Goal: Transaction & Acquisition: Purchase product/service

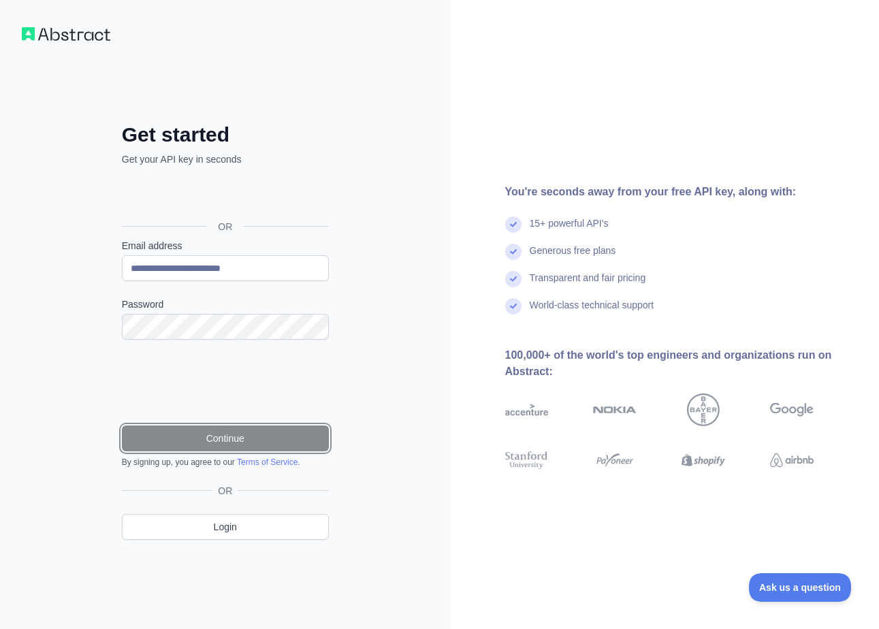
drag, startPoint x: 250, startPoint y: 440, endPoint x: 248, endPoint y: 431, distance: 9.1
click at [250, 440] on button "Continue" at bounding box center [225, 438] width 207 height 26
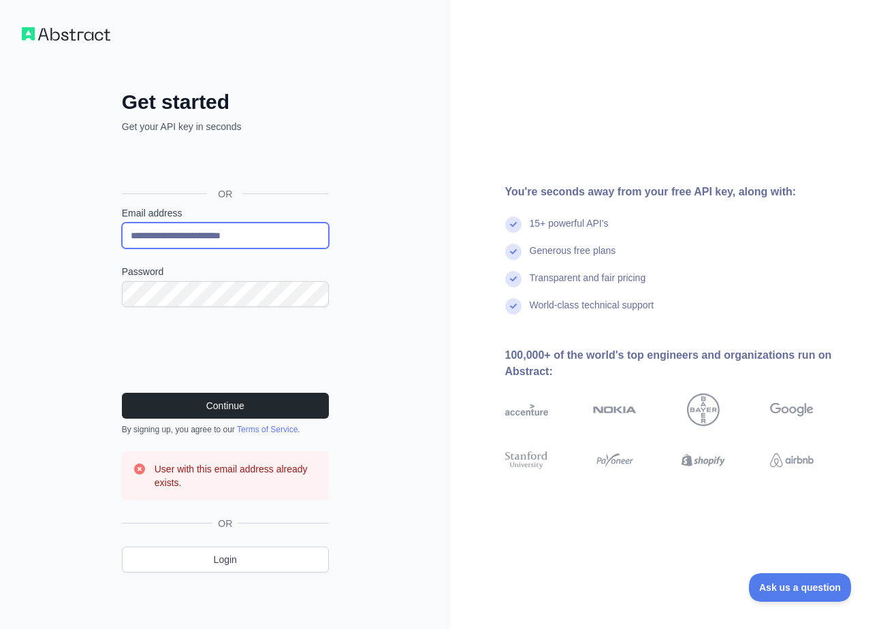
drag, startPoint x: 285, startPoint y: 238, endPoint x: 118, endPoint y: 243, distance: 166.8
click at [118, 243] on div "**********" at bounding box center [225, 342] width 261 height 504
type input "**********"
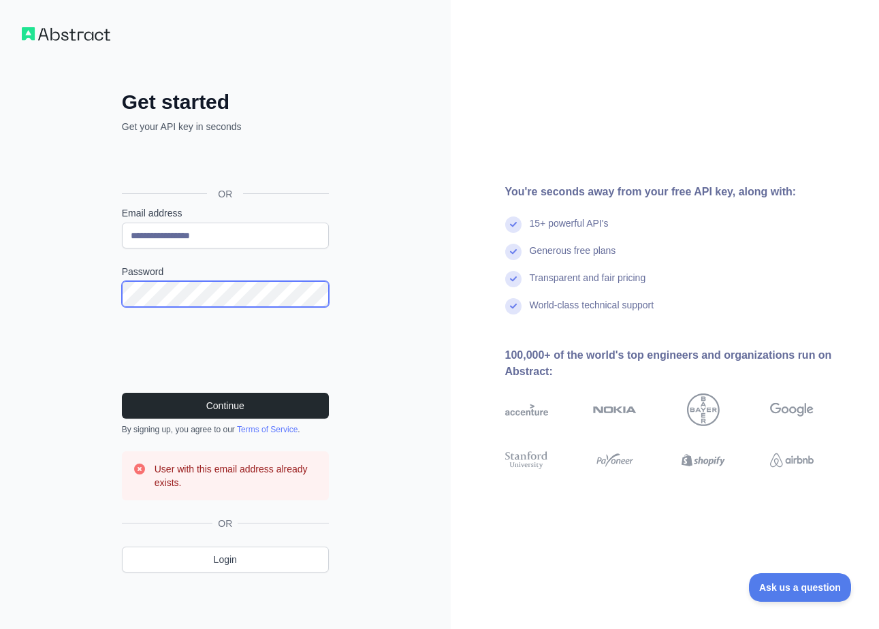
click at [40, 295] on div "**********" at bounding box center [225, 314] width 451 height 629
drag, startPoint x: 432, startPoint y: 296, endPoint x: 418, endPoint y: 302, distance: 15.5
click at [430, 296] on div "**********" at bounding box center [225, 314] width 451 height 629
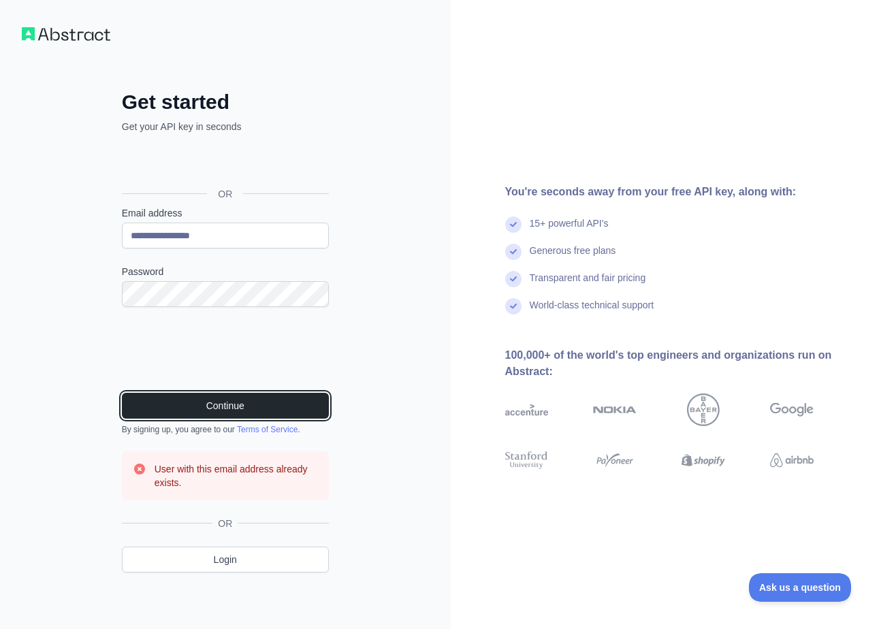
click at [201, 410] on button "Continue" at bounding box center [225, 406] width 207 height 26
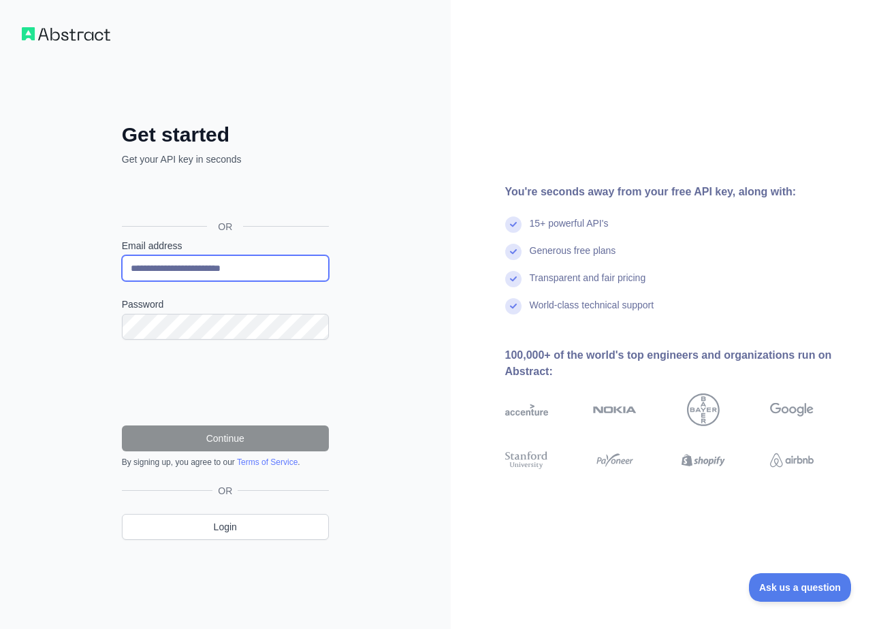
drag, startPoint x: 282, startPoint y: 266, endPoint x: 72, endPoint y: 267, distance: 209.6
click at [72, 267] on div "**********" at bounding box center [225, 314] width 451 height 629
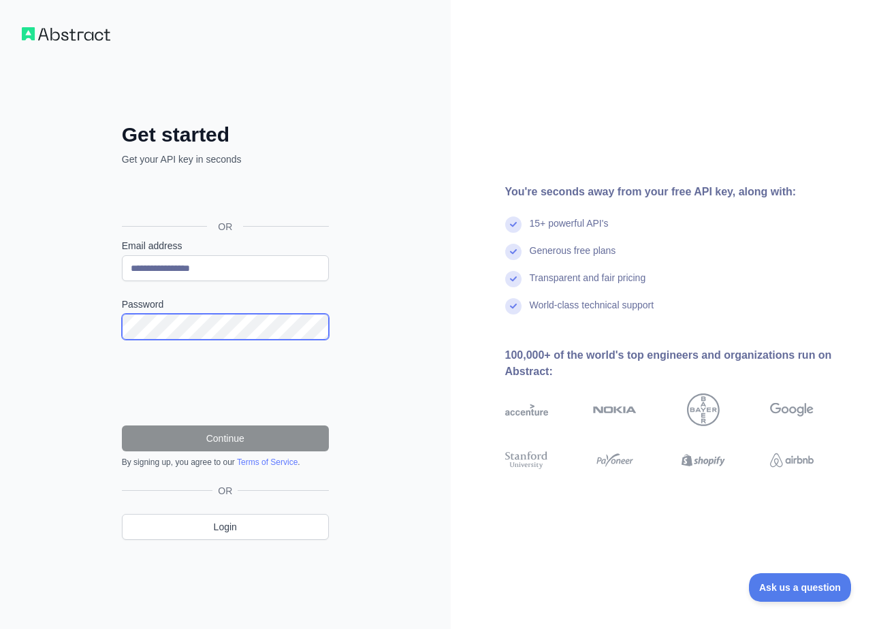
click at [69, 299] on div "**********" at bounding box center [225, 314] width 451 height 629
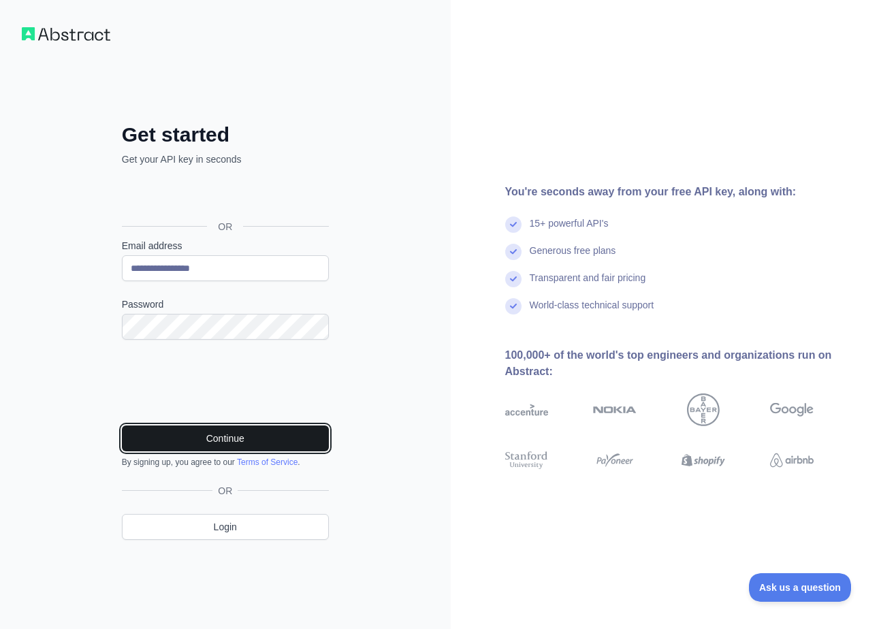
click at [252, 440] on button "Continue" at bounding box center [225, 438] width 207 height 26
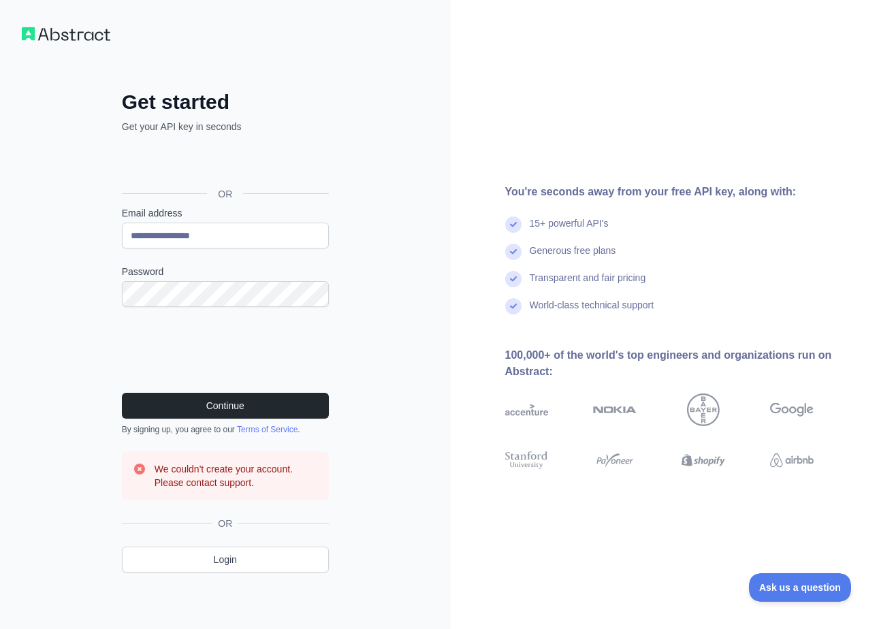
click at [354, 436] on div "**********" at bounding box center [225, 342] width 261 height 504
click at [498, 115] on div "You're seconds away from your free API key, along with: 15+ powerful API's Gene…" at bounding box center [665, 314] width 429 height 629
drag, startPoint x: 248, startPoint y: 243, endPoint x: -12, endPoint y: 242, distance: 260.0
click at [0, 242] on html "**********" at bounding box center [439, 314] width 879 height 629
paste input "**"
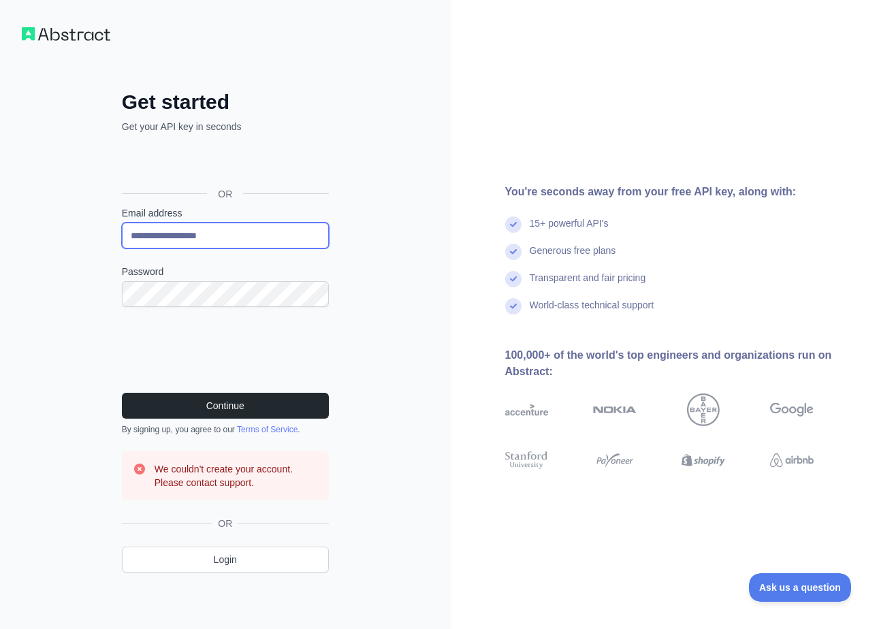
type input "**********"
drag, startPoint x: 532, startPoint y: 133, endPoint x: 492, endPoint y: 164, distance: 50.9
click at [530, 136] on div "You're seconds away from your free API key, along with: 15+ powerful API's Gene…" at bounding box center [665, 314] width 429 height 629
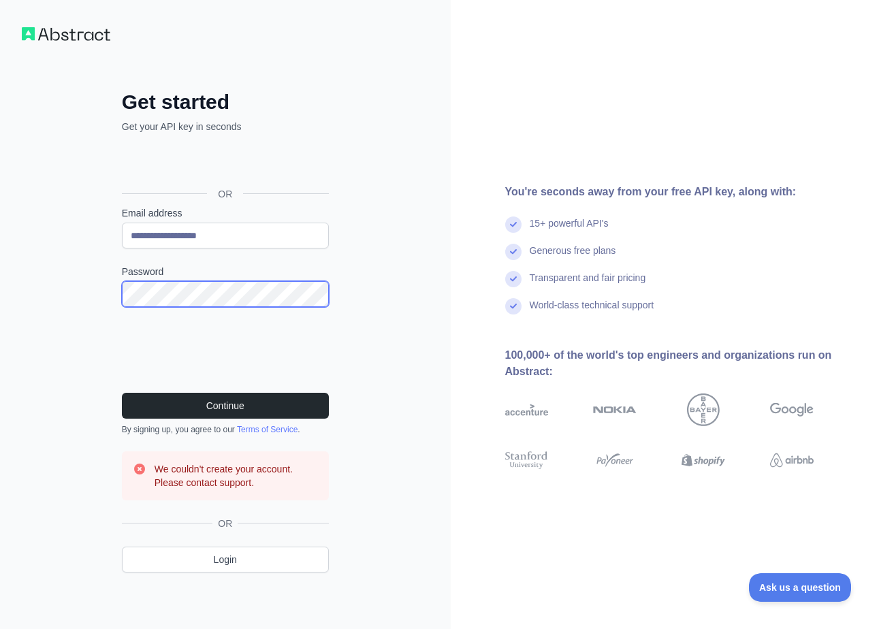
click at [13, 291] on div "**********" at bounding box center [225, 314] width 451 height 629
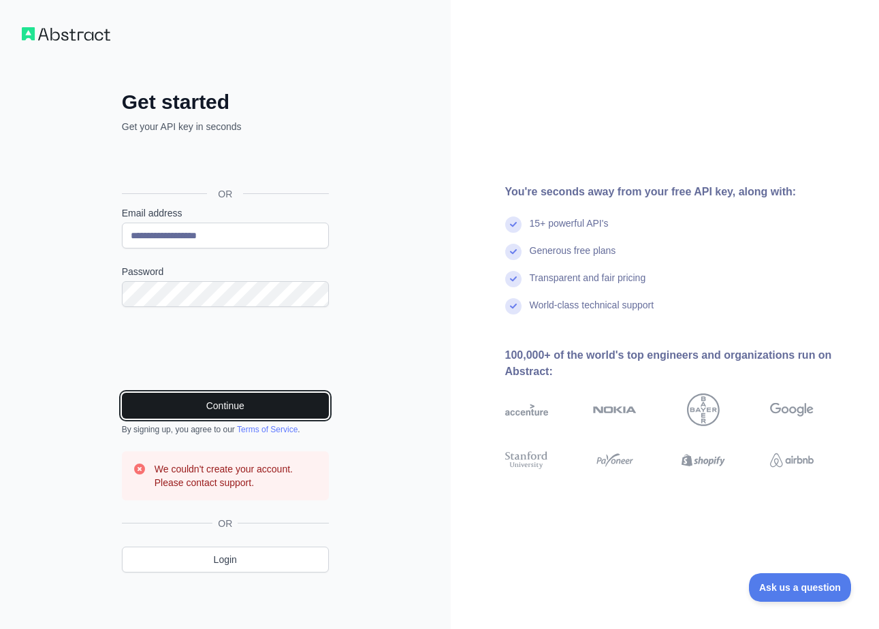
click at [144, 406] on button "Continue" at bounding box center [225, 406] width 207 height 26
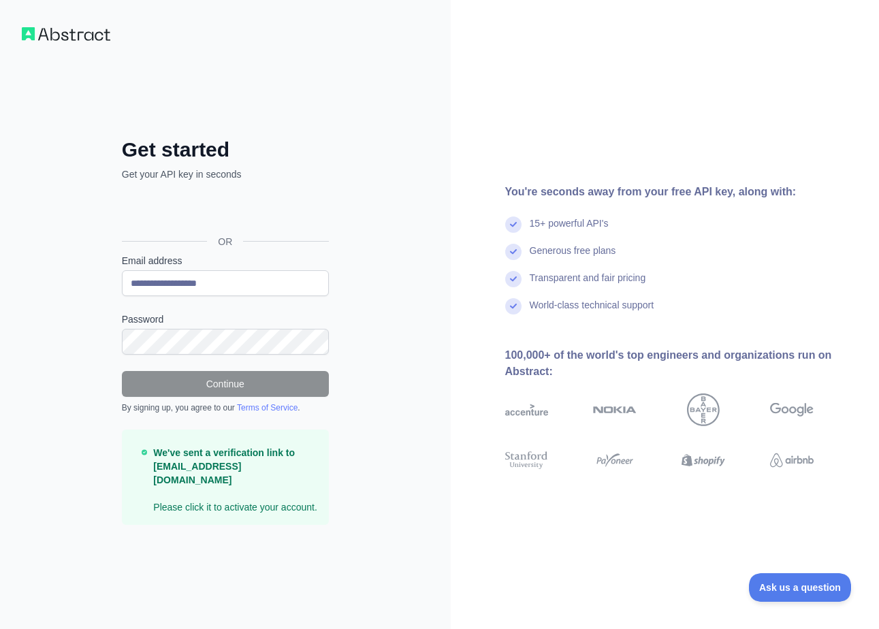
click at [50, 30] on img at bounding box center [66, 34] width 88 height 14
click at [81, 40] on img at bounding box center [66, 34] width 88 height 14
click at [95, 37] on img at bounding box center [66, 34] width 88 height 14
click at [198, 155] on h2 "Get started" at bounding box center [225, 149] width 207 height 25
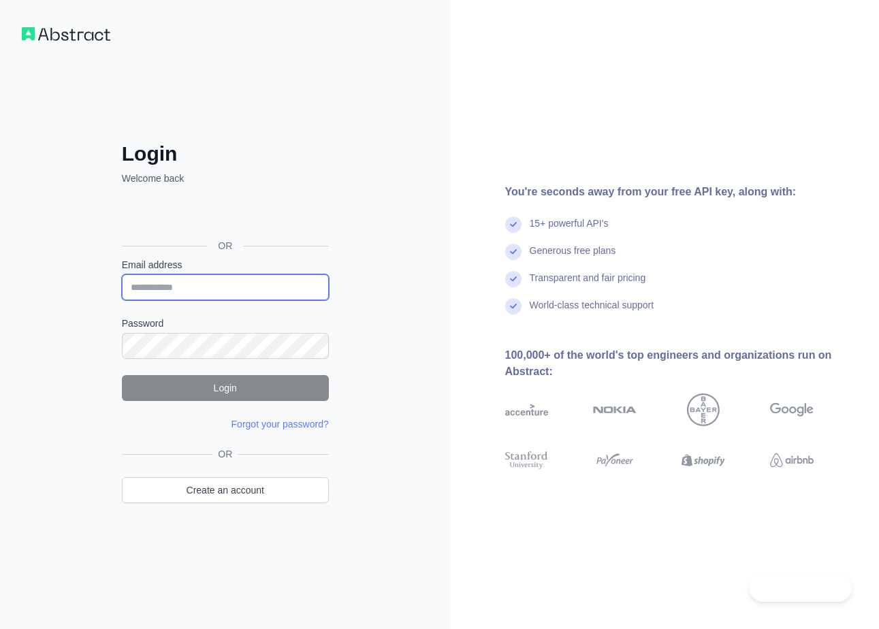
type input "**********"
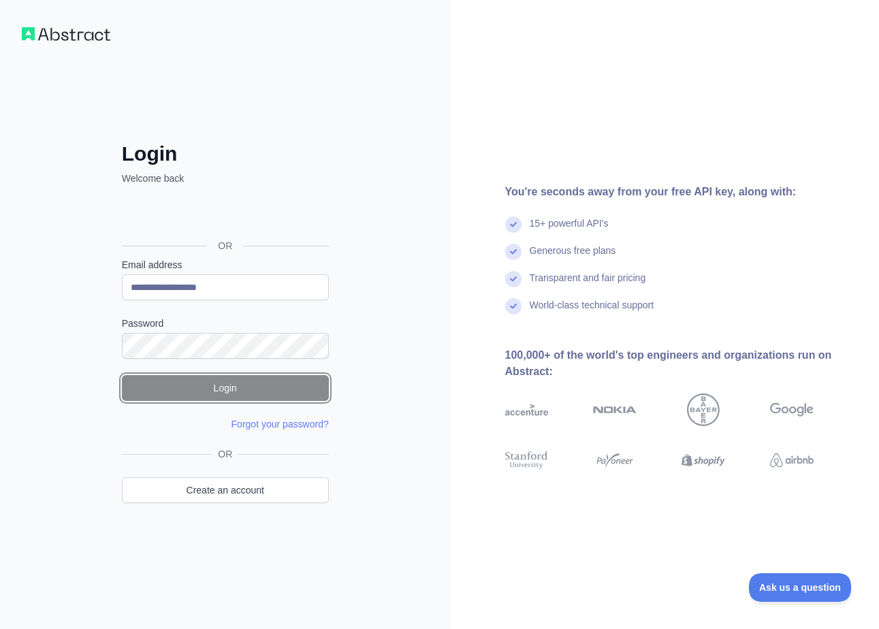
click at [228, 393] on button "Login" at bounding box center [225, 388] width 207 height 26
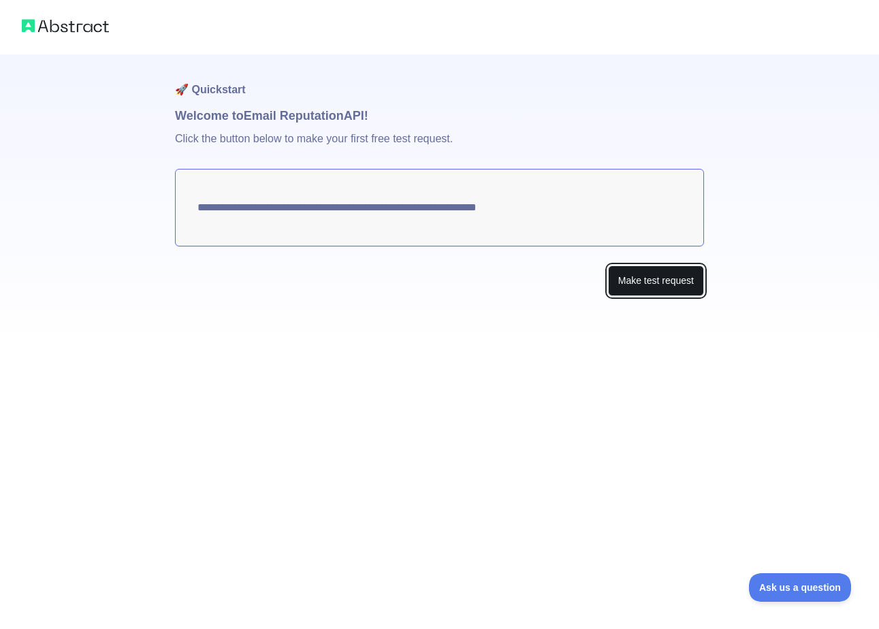
click at [650, 284] on button "Make test request" at bounding box center [656, 280] width 96 height 31
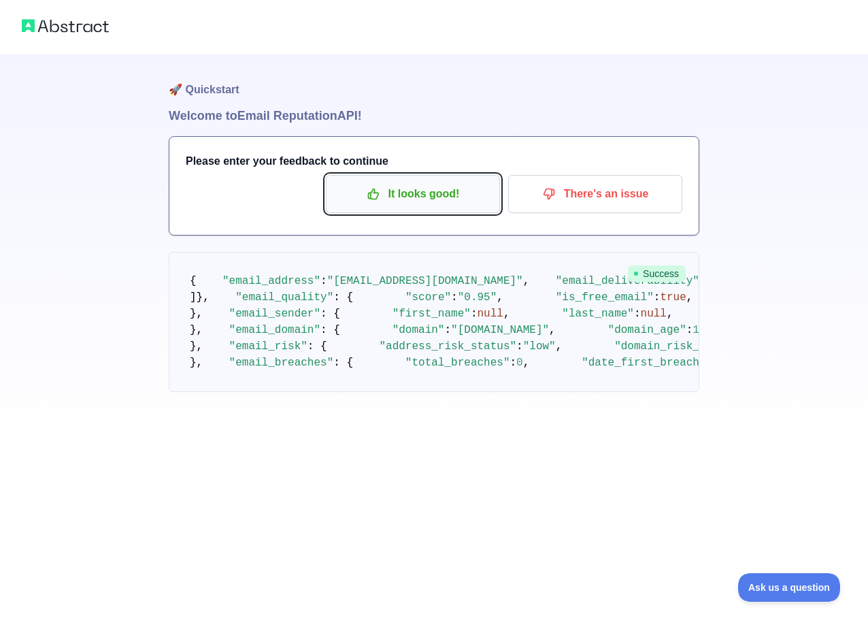
click at [426, 195] on p "It looks good!" at bounding box center [413, 193] width 154 height 23
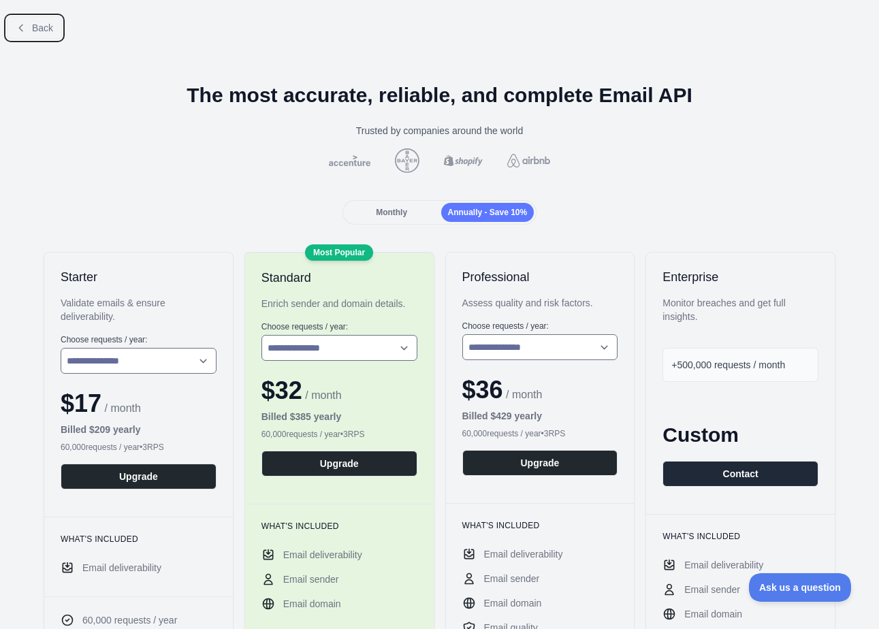
click at [44, 29] on span "Back" at bounding box center [42, 27] width 21 height 11
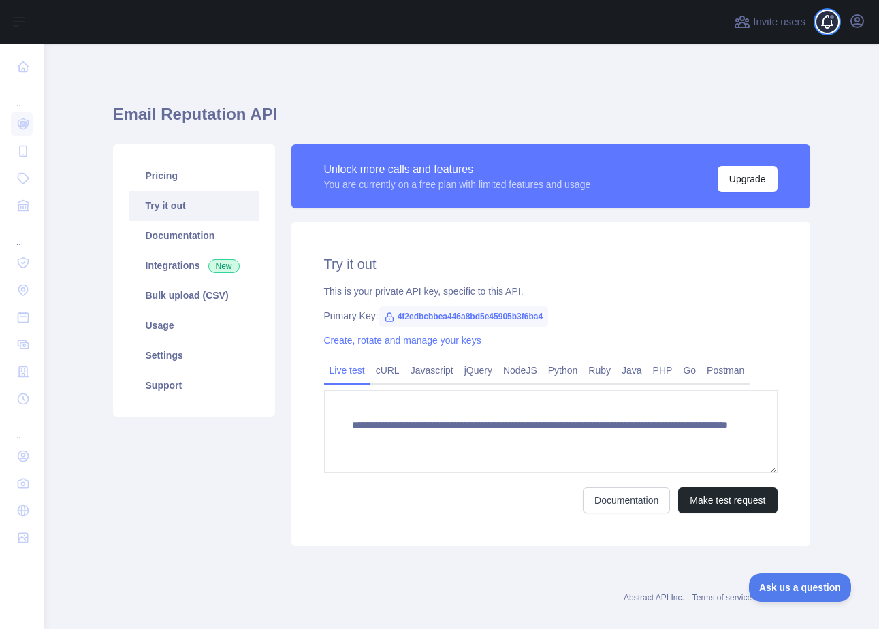
click at [828, 26] on span at bounding box center [832, 22] width 27 height 44
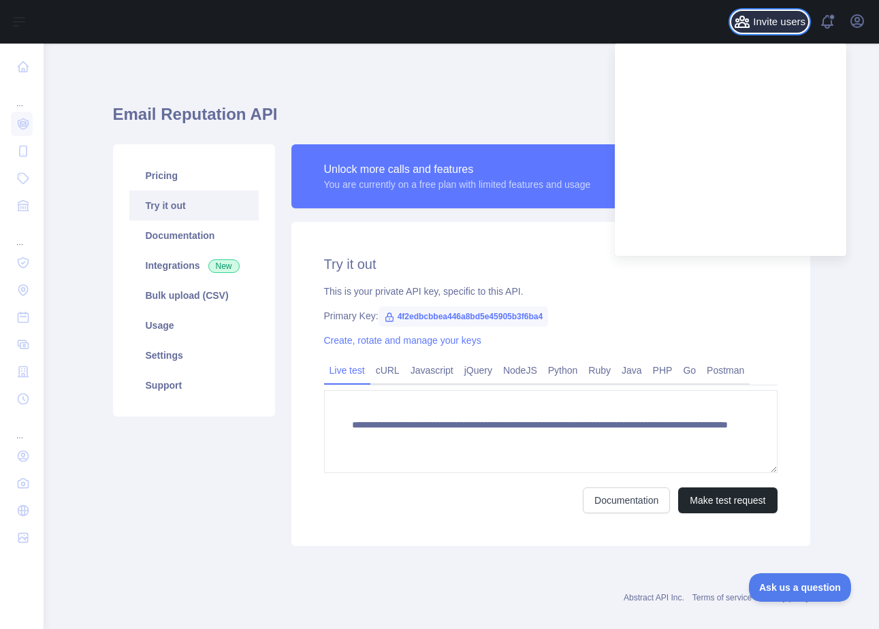
click at [778, 23] on span "Invite users" at bounding box center [779, 22] width 52 height 16
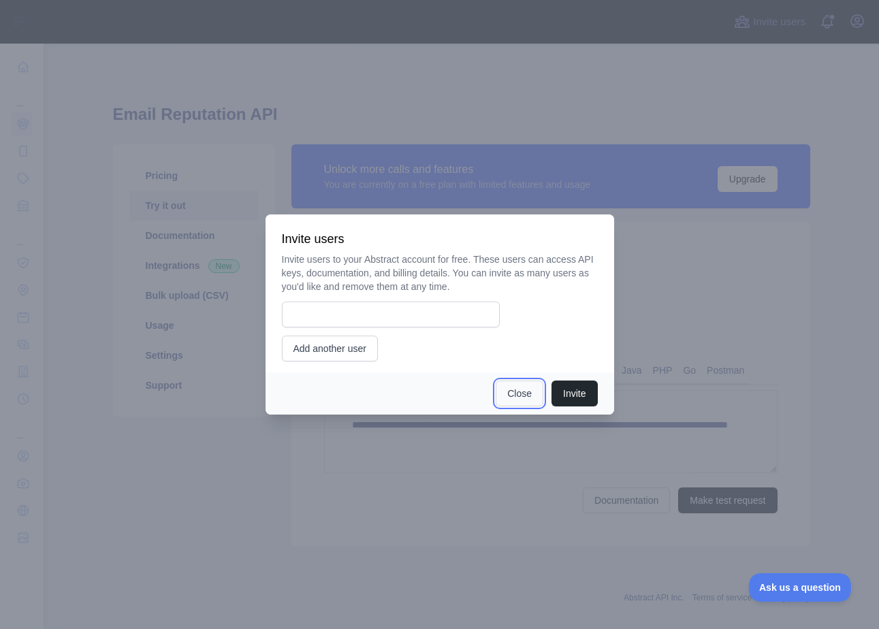
click at [515, 396] on button "Close" at bounding box center [519, 393] width 48 height 26
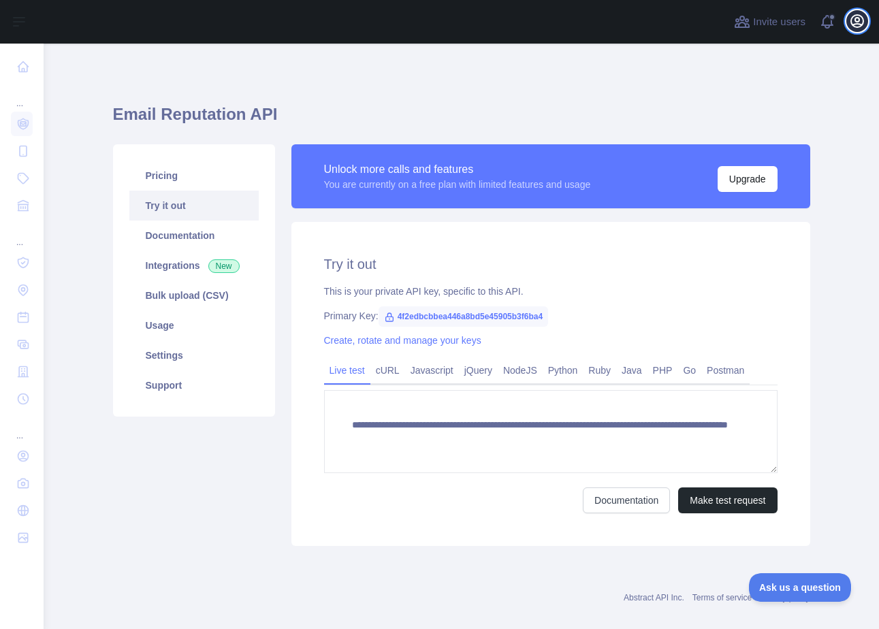
click at [860, 21] on icon "button" at bounding box center [857, 21] width 16 height 16
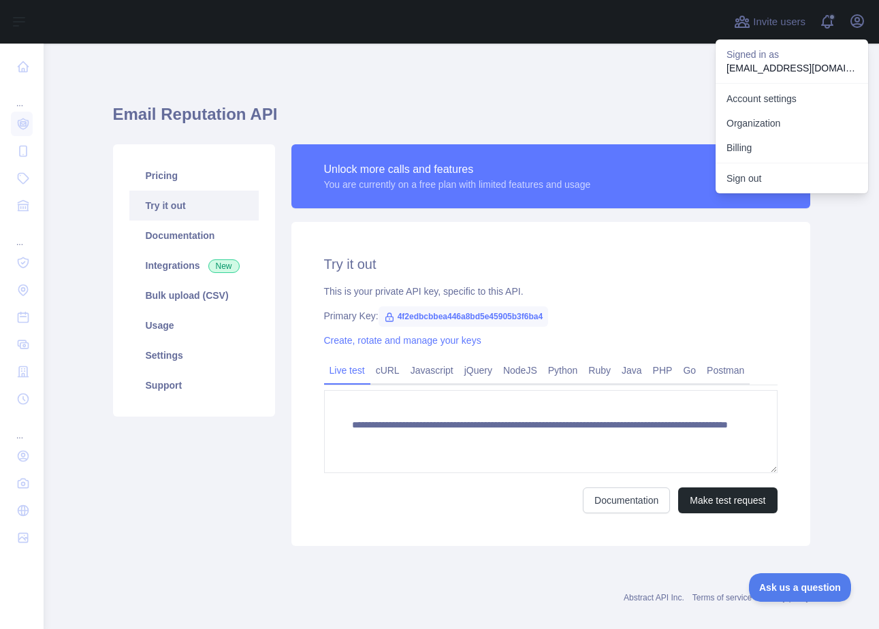
click at [562, 91] on div "**********" at bounding box center [461, 320] width 697 height 489
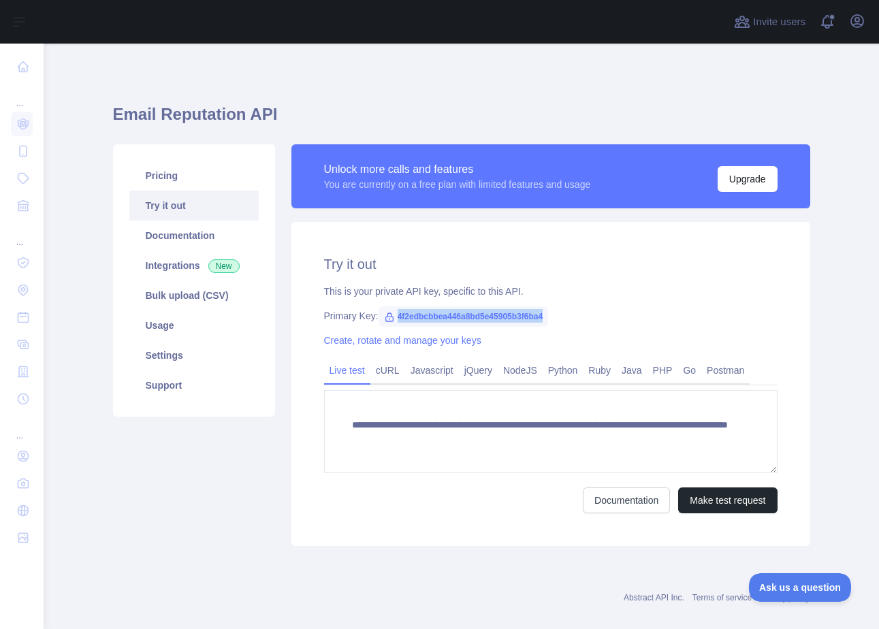
drag, startPoint x: 390, startPoint y: 316, endPoint x: 568, endPoint y: 315, distance: 177.6
click at [568, 315] on div "Primary Key: 4f2edbcbbea446a8bd5e45905b3f6ba4" at bounding box center [550, 316] width 453 height 14
copy span "4f2edbcbbea446a8bd5e45905b3f6ba4"
click at [561, 99] on div "**********" at bounding box center [461, 320] width 697 height 489
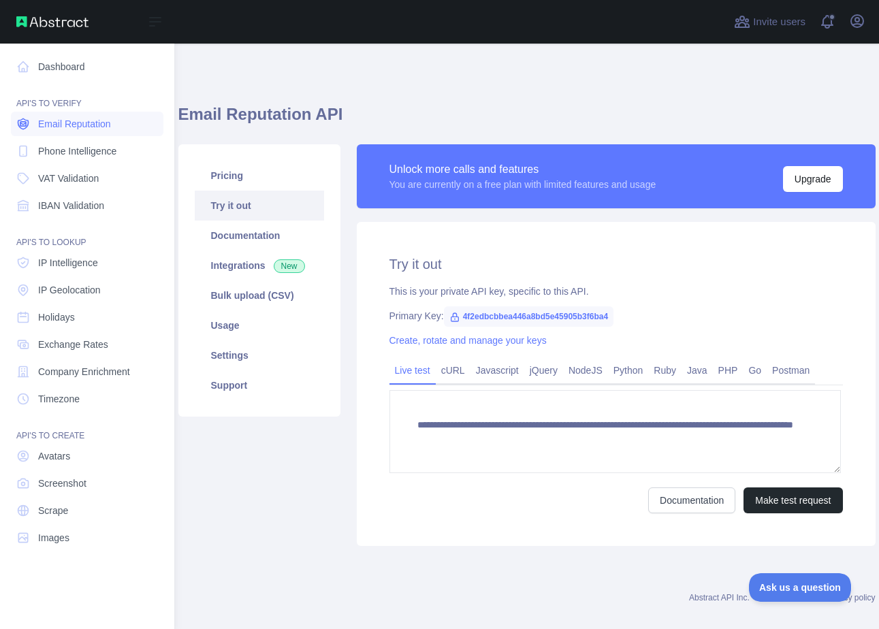
click at [97, 127] on span "Email Reputation" at bounding box center [74, 124] width 73 height 14
click at [42, 74] on link "Dashboard" at bounding box center [87, 66] width 152 height 25
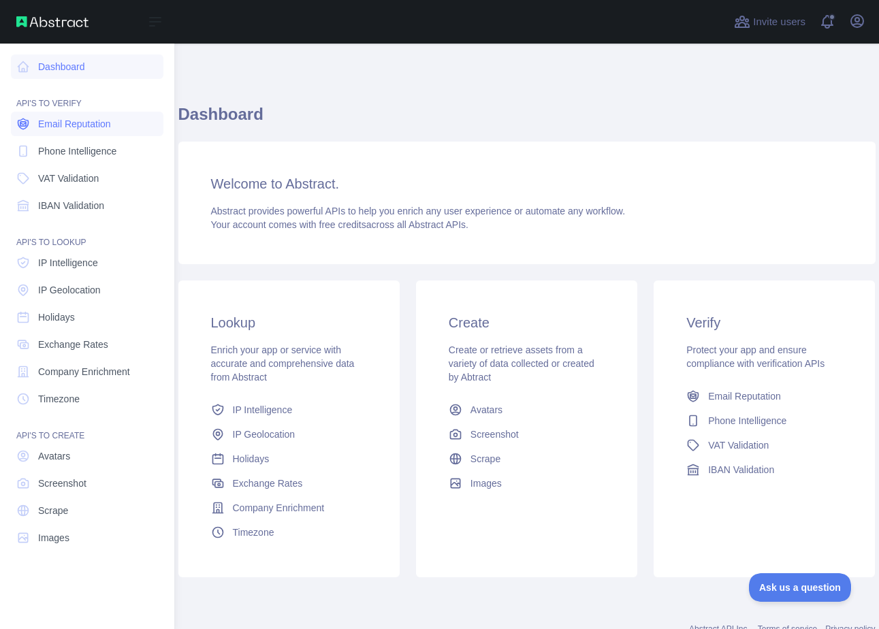
click at [42, 129] on span "Email Reputation" at bounding box center [74, 124] width 73 height 14
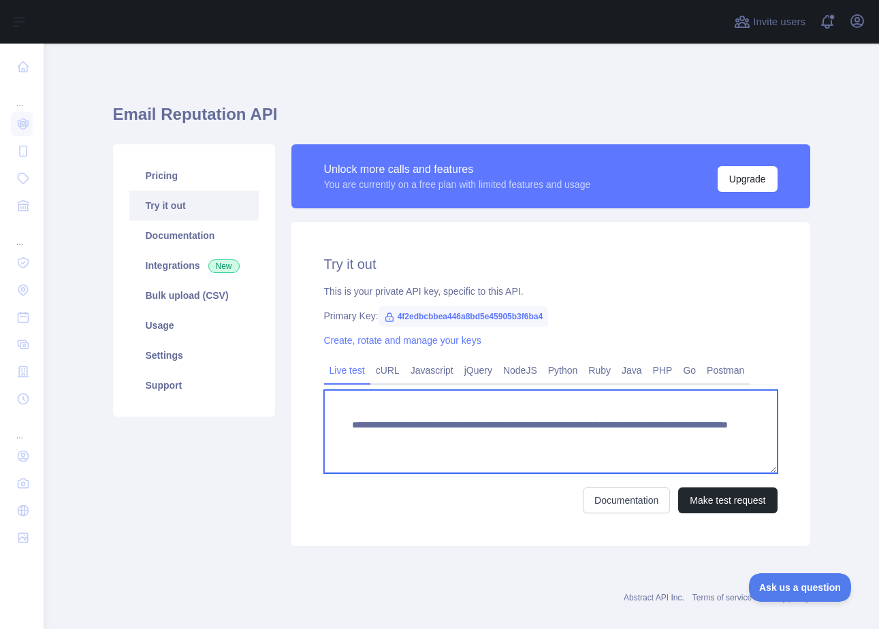
drag, startPoint x: 699, startPoint y: 445, endPoint x: 328, endPoint y: 410, distance: 372.6
click at [328, 410] on textarea "**********" at bounding box center [550, 431] width 453 height 83
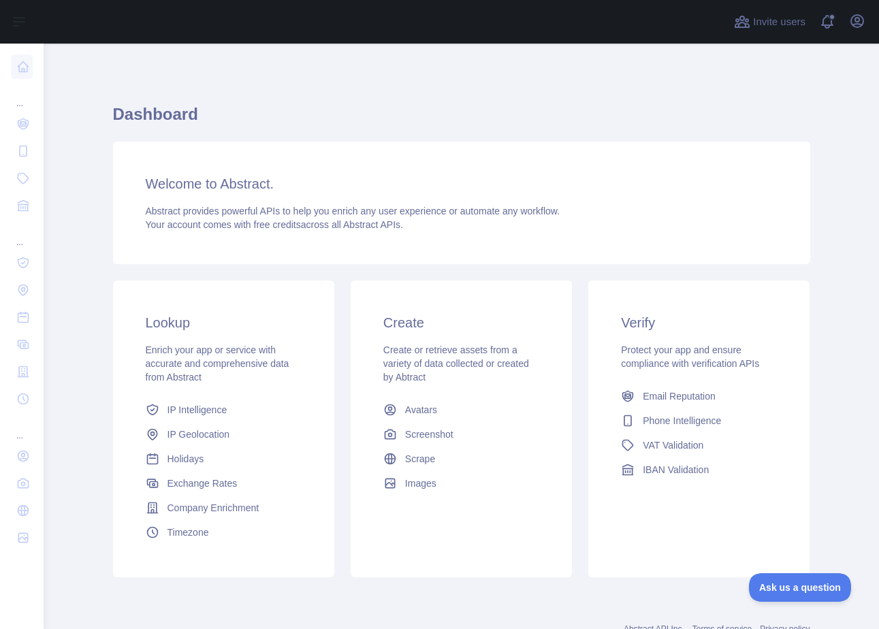
drag, startPoint x: 142, startPoint y: 0, endPoint x: 483, endPoint y: 23, distance: 341.8
click at [483, 22] on div at bounding box center [384, 22] width 660 height 44
click at [543, 182] on h3 "Welcome to Abstract." at bounding box center [462, 183] width 632 height 19
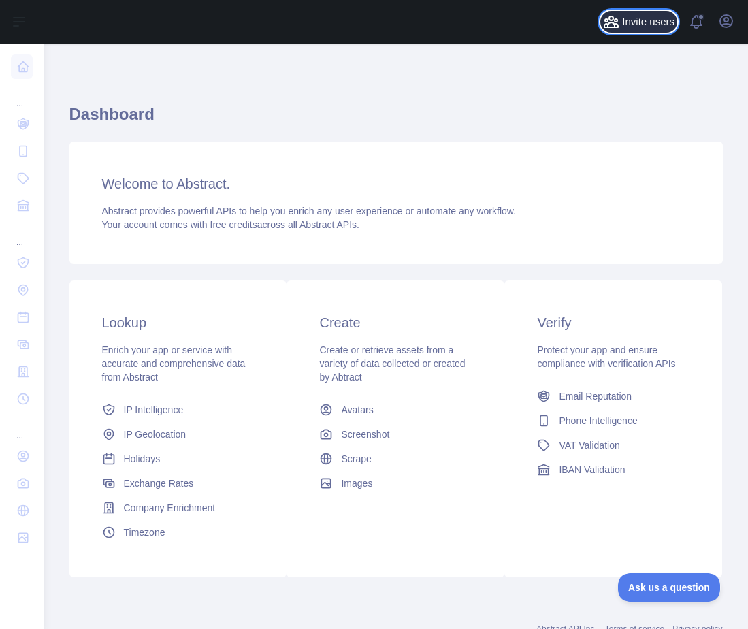
click at [640, 23] on span "Invite users" at bounding box center [648, 22] width 52 height 16
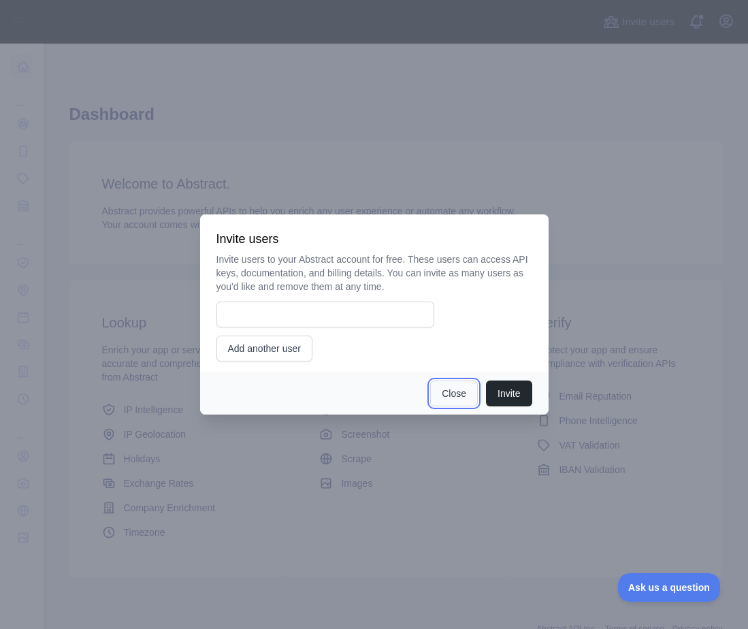
click at [462, 394] on button "Close" at bounding box center [454, 393] width 48 height 26
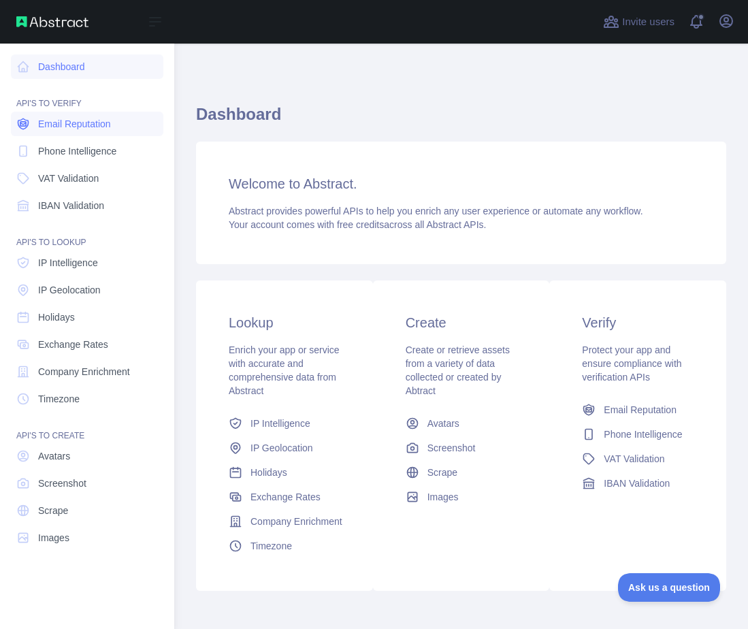
click at [70, 128] on span "Email Reputation" at bounding box center [74, 124] width 73 height 14
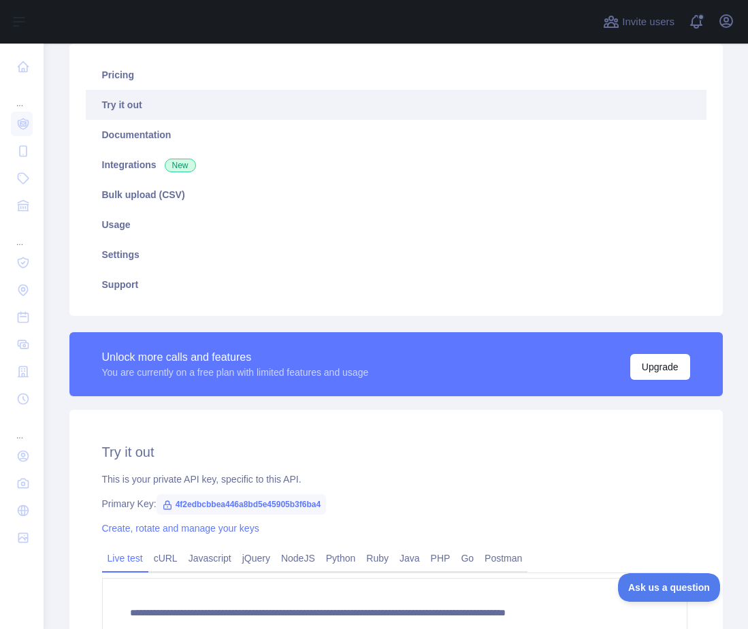
scroll to position [34, 0]
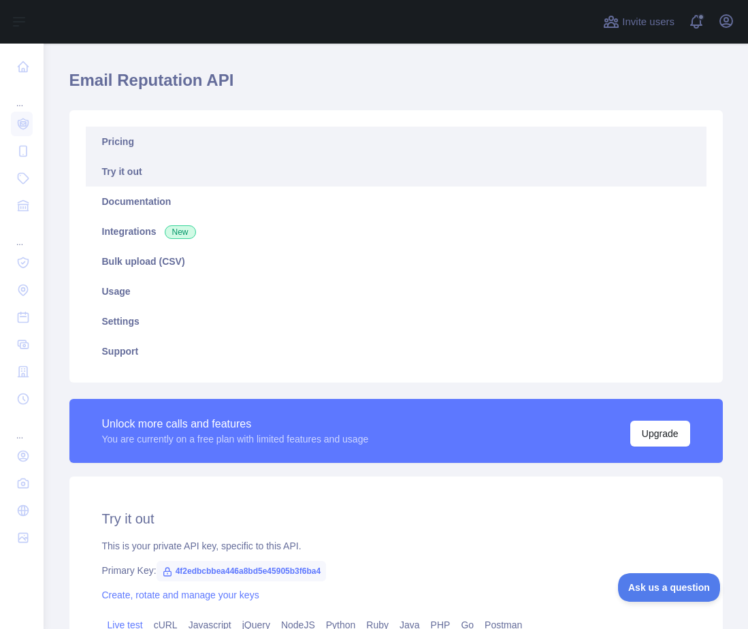
click at [130, 152] on link "Pricing" at bounding box center [396, 142] width 621 height 30
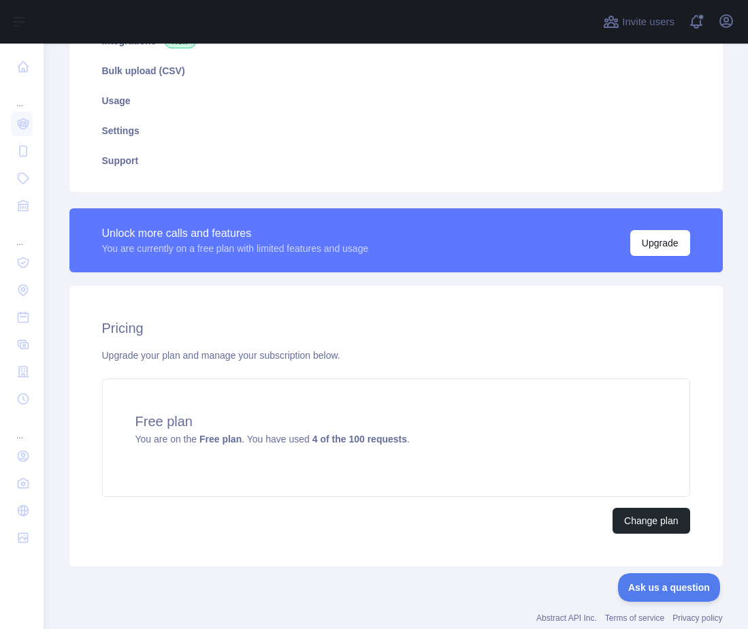
scroll to position [127, 0]
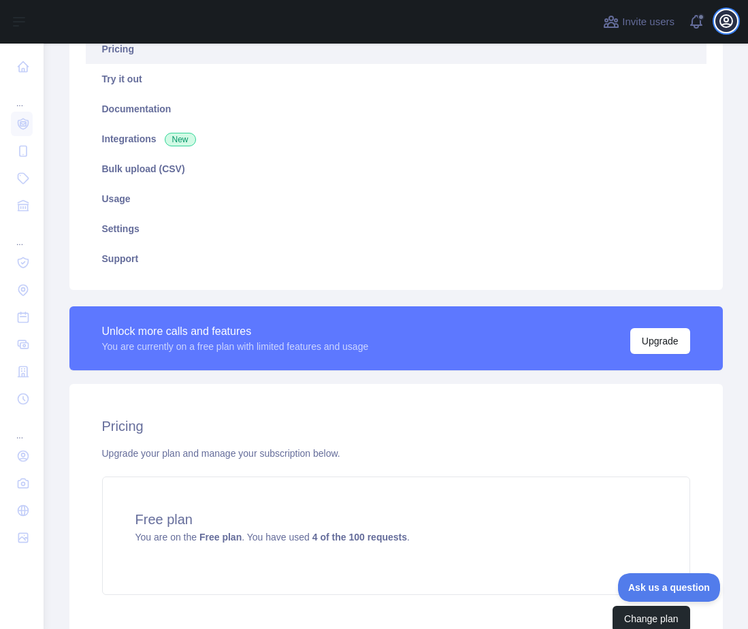
click at [722, 27] on icon "button" at bounding box center [726, 21] width 12 height 12
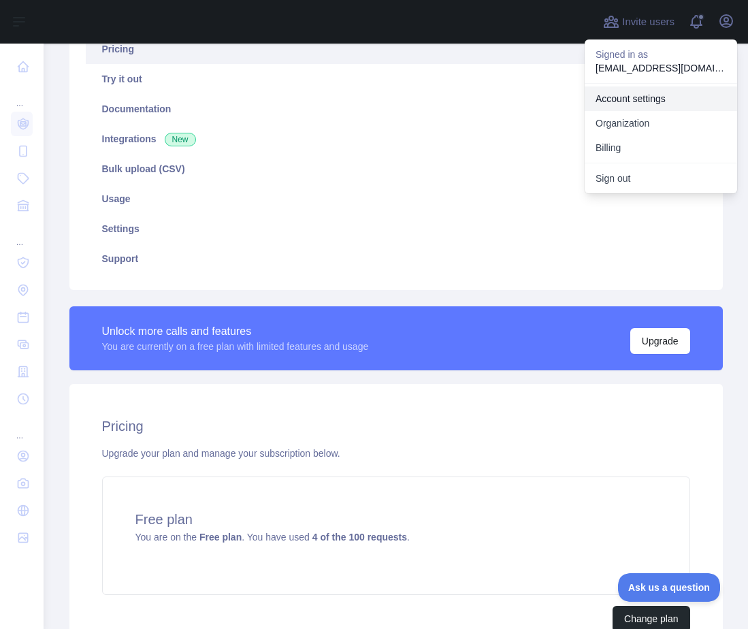
click at [661, 100] on link "Account settings" at bounding box center [661, 98] width 152 height 25
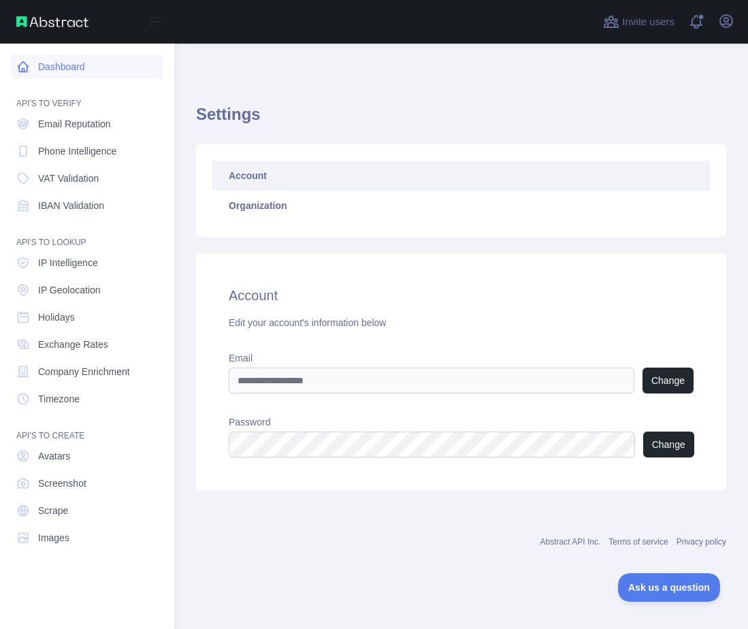
click at [28, 67] on icon at bounding box center [23, 67] width 14 height 14
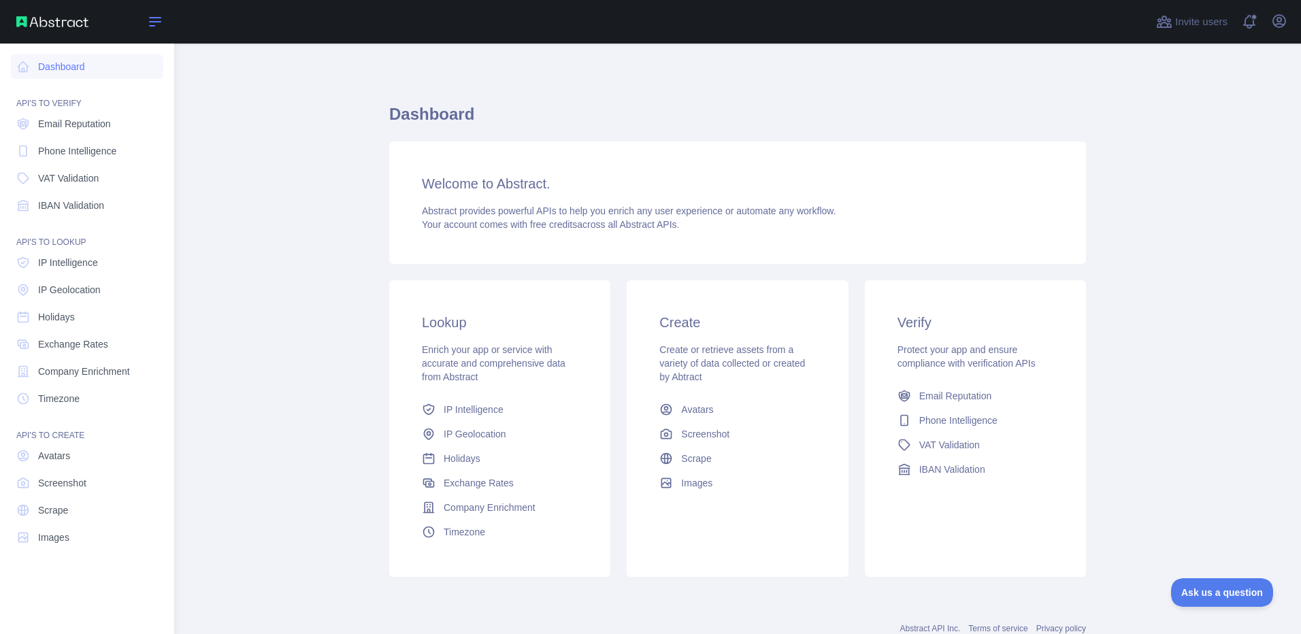
click at [152, 19] on icon at bounding box center [155, 22] width 16 height 16
click at [80, 131] on link "Email Reputation" at bounding box center [87, 124] width 152 height 25
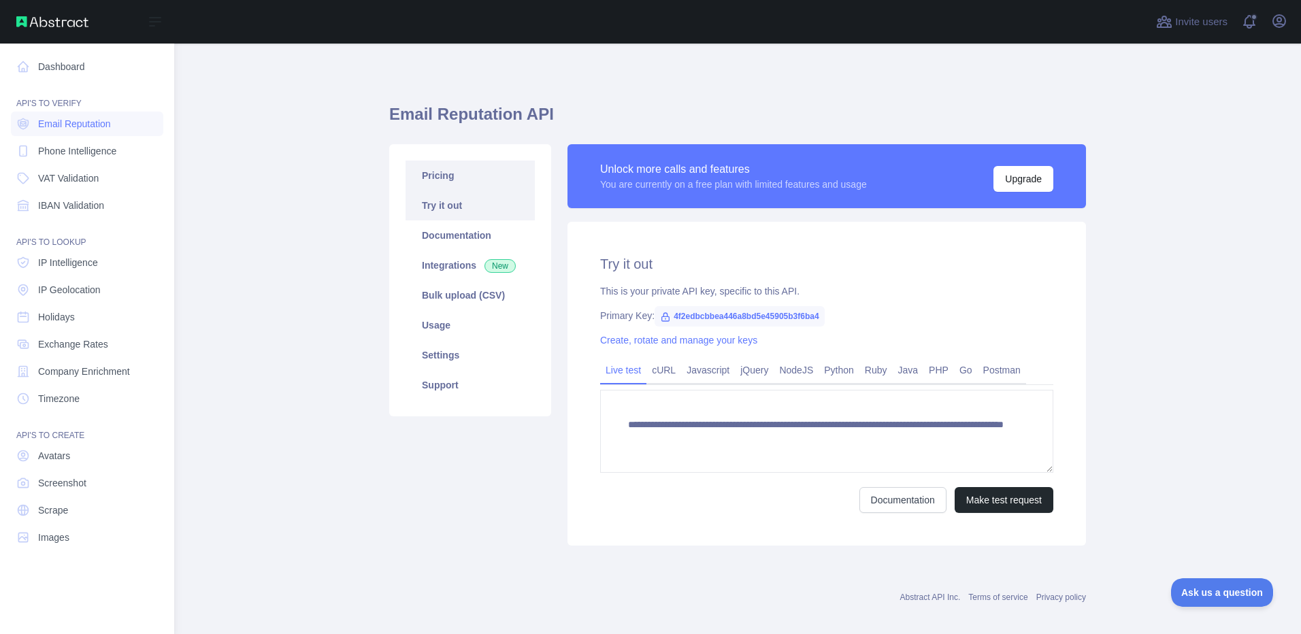
click at [450, 172] on link "Pricing" at bounding box center [470, 176] width 129 height 30
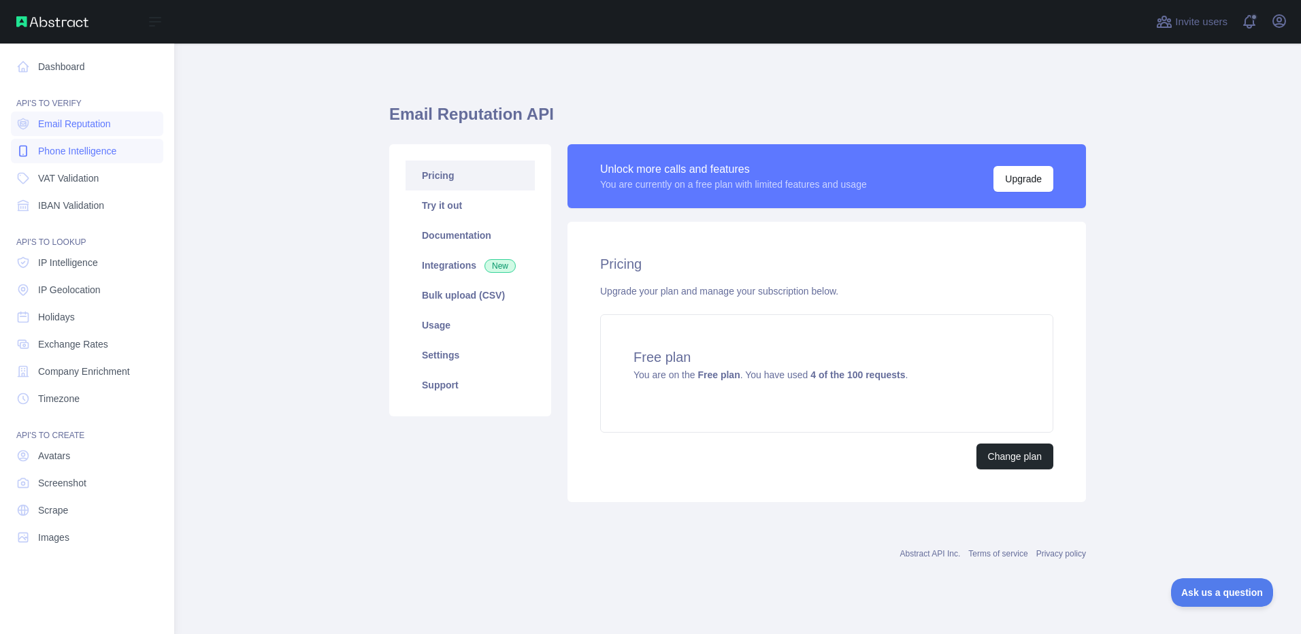
click at [69, 153] on span "Phone Intelligence" at bounding box center [77, 151] width 78 height 14
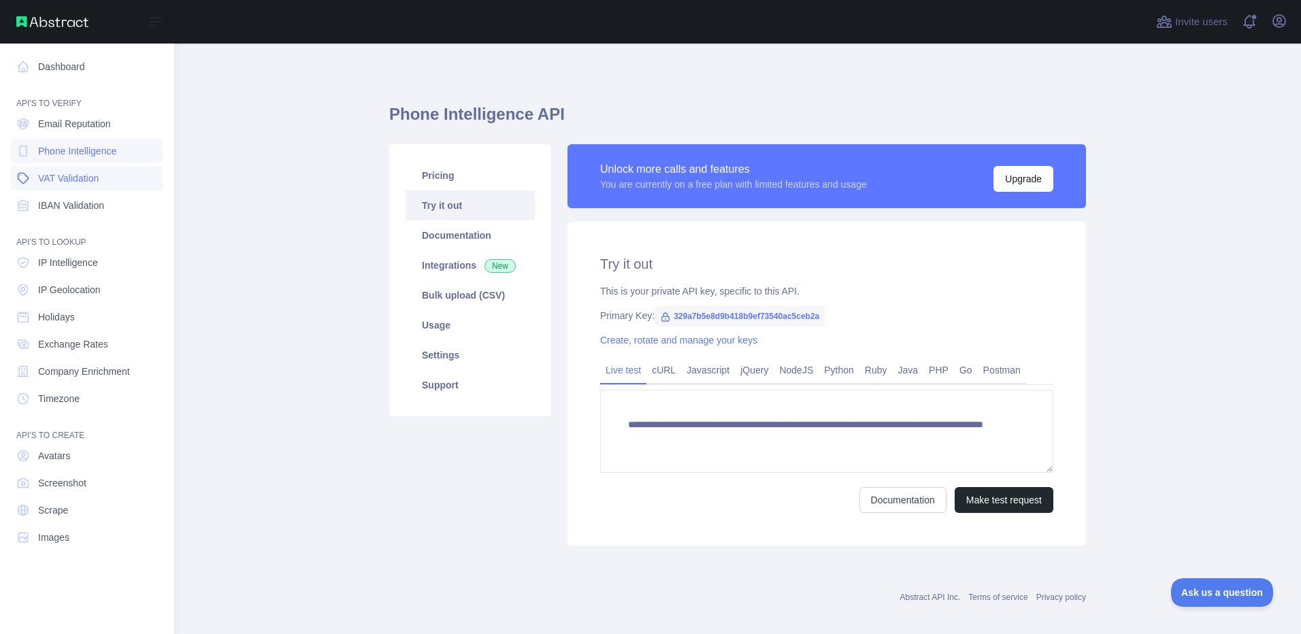
click at [79, 182] on span "VAT Validation" at bounding box center [68, 179] width 61 height 14
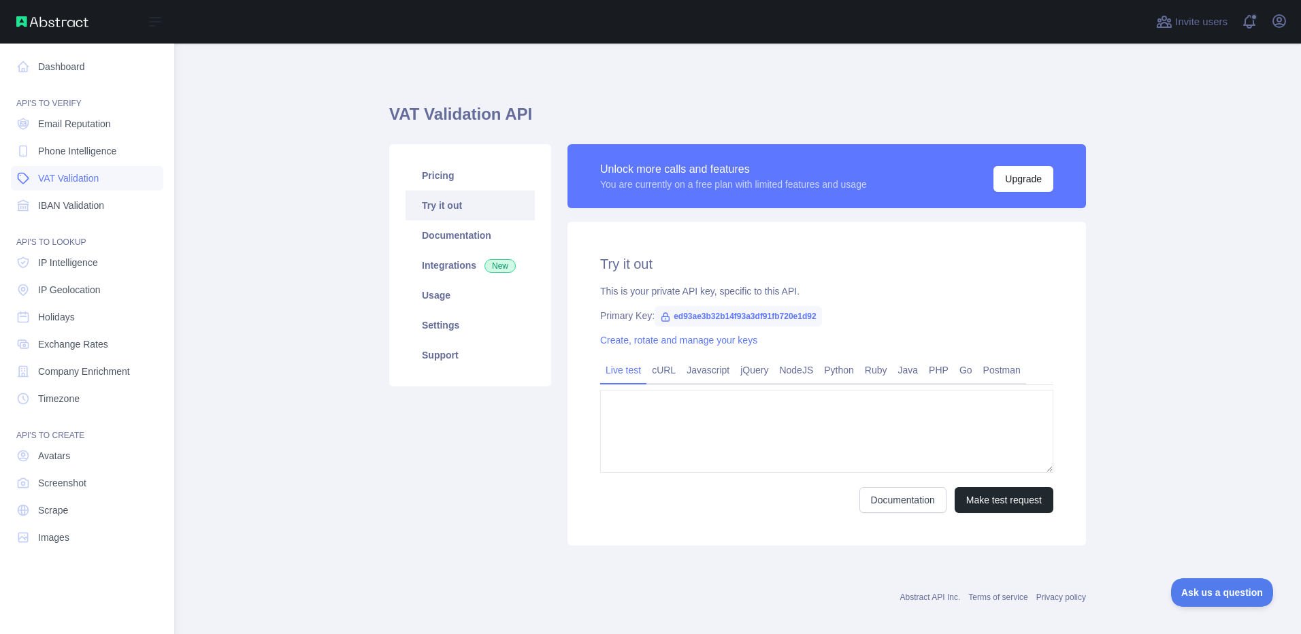
type textarea "**********"
click at [79, 212] on link "IBAN Validation" at bounding box center [87, 205] width 152 height 25
click at [436, 273] on link "Integrations New" at bounding box center [470, 265] width 129 height 30
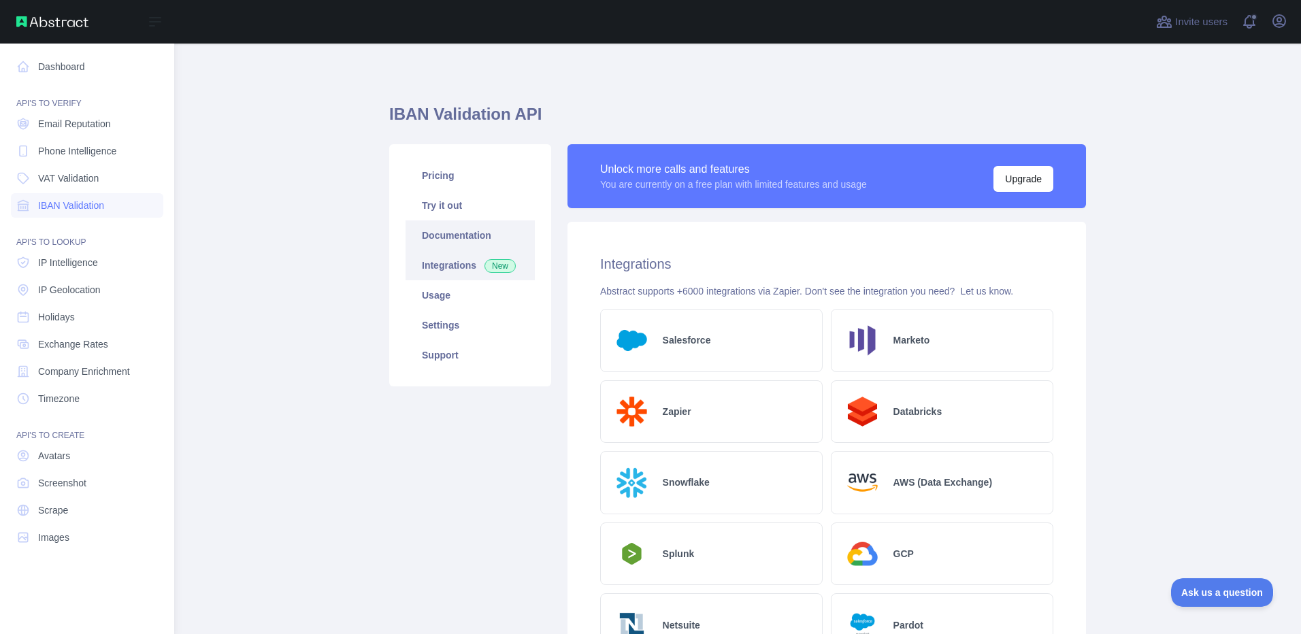
click at [420, 234] on link "Documentation" at bounding box center [470, 236] width 129 height 30
drag, startPoint x: 87, startPoint y: 458, endPoint x: 87, endPoint y: 469, distance: 10.9
click at [87, 458] on link "Avatars" at bounding box center [87, 456] width 152 height 25
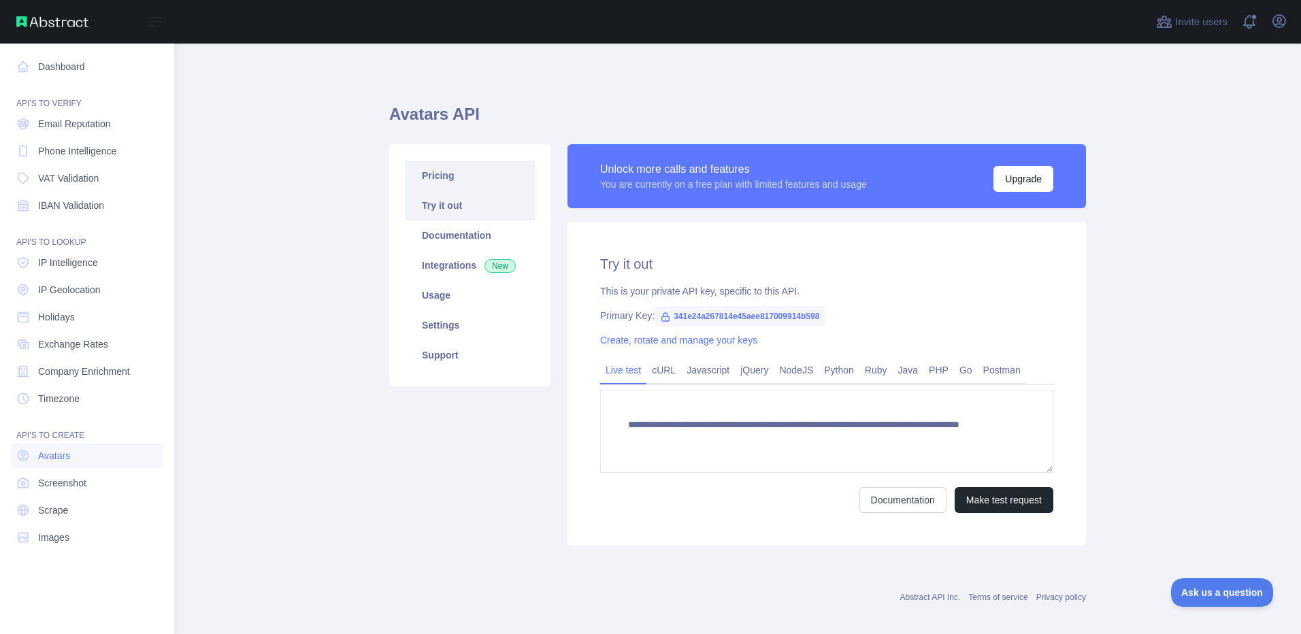
click at [446, 172] on link "Pricing" at bounding box center [470, 176] width 129 height 30
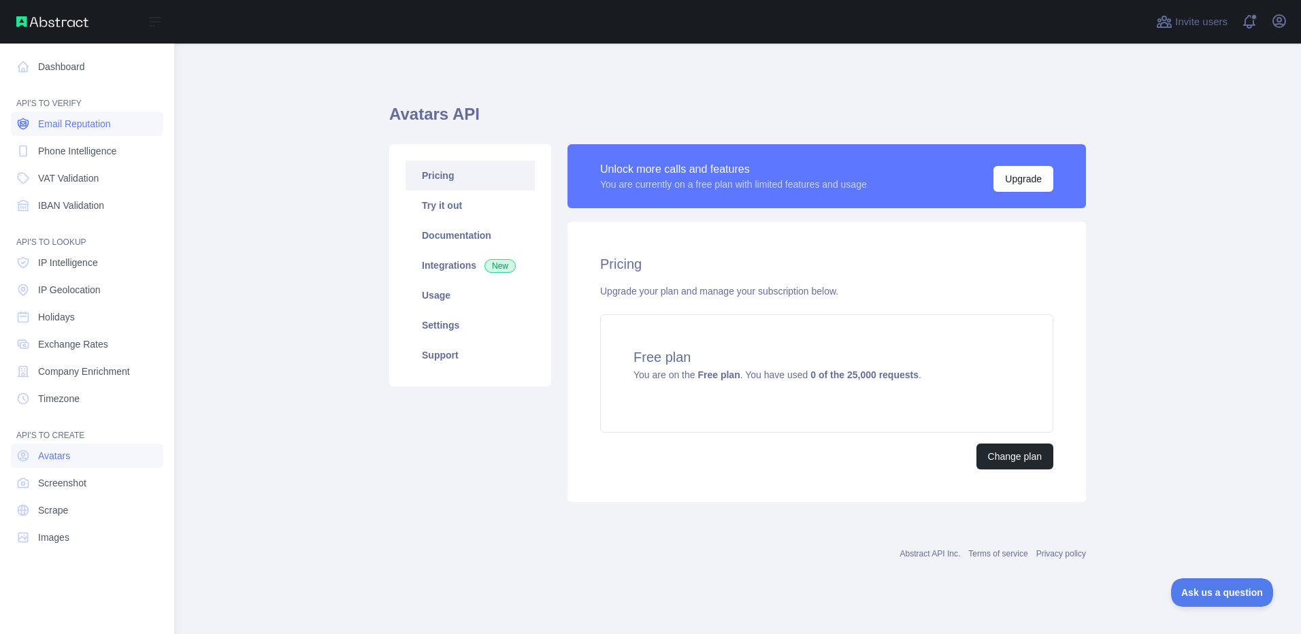
click at [71, 125] on span "Email Reputation" at bounding box center [74, 124] width 73 height 14
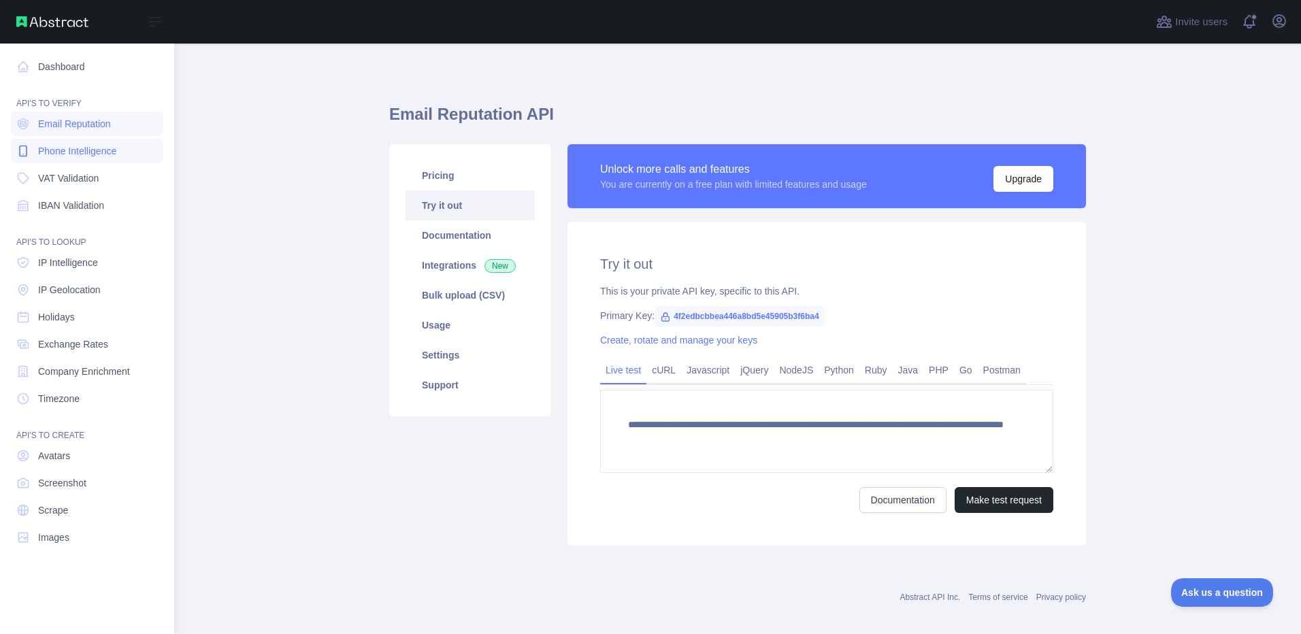
click at [67, 154] on span "Phone Intelligence" at bounding box center [77, 151] width 78 height 14
click at [59, 118] on span "Email Reputation" at bounding box center [74, 124] width 73 height 14
click at [451, 180] on link "Pricing" at bounding box center [470, 176] width 129 height 30
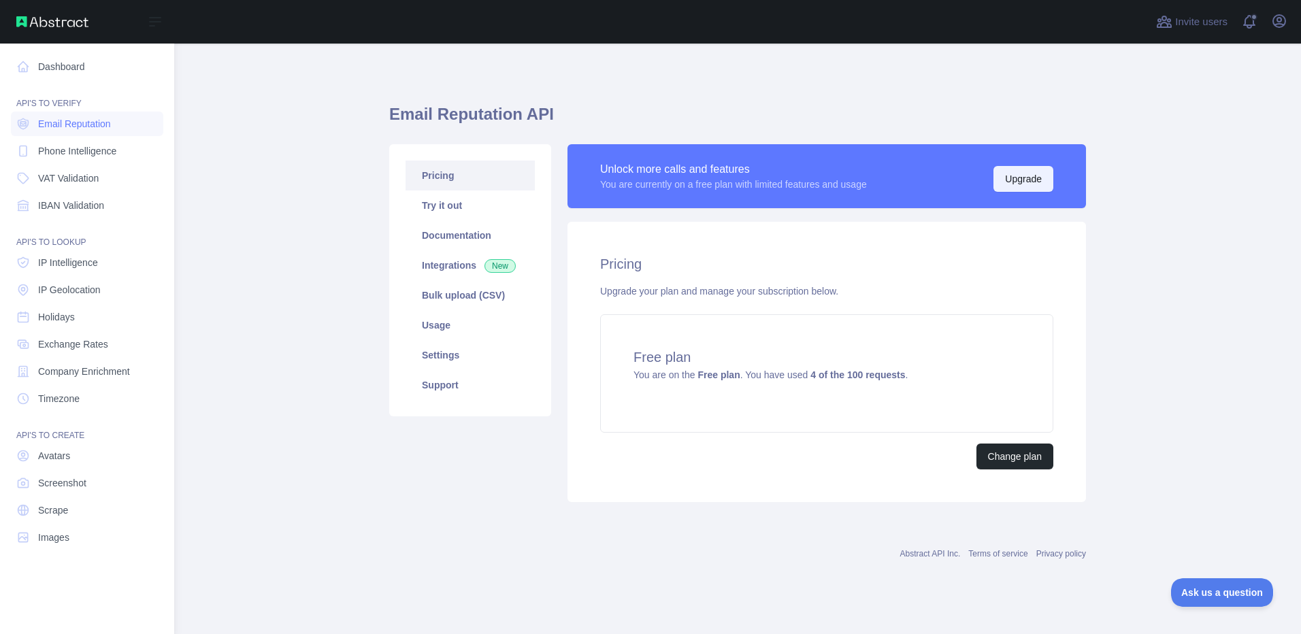
click at [878, 185] on button "Upgrade" at bounding box center [1024, 179] width 60 height 26
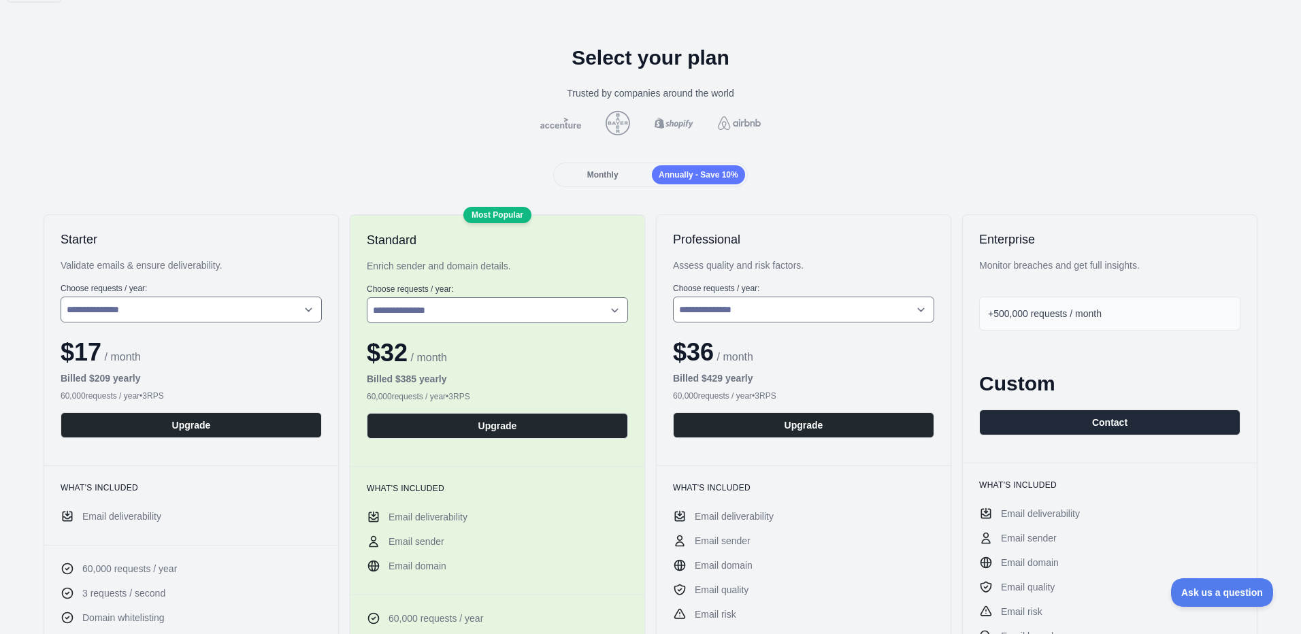
scroll to position [68, 0]
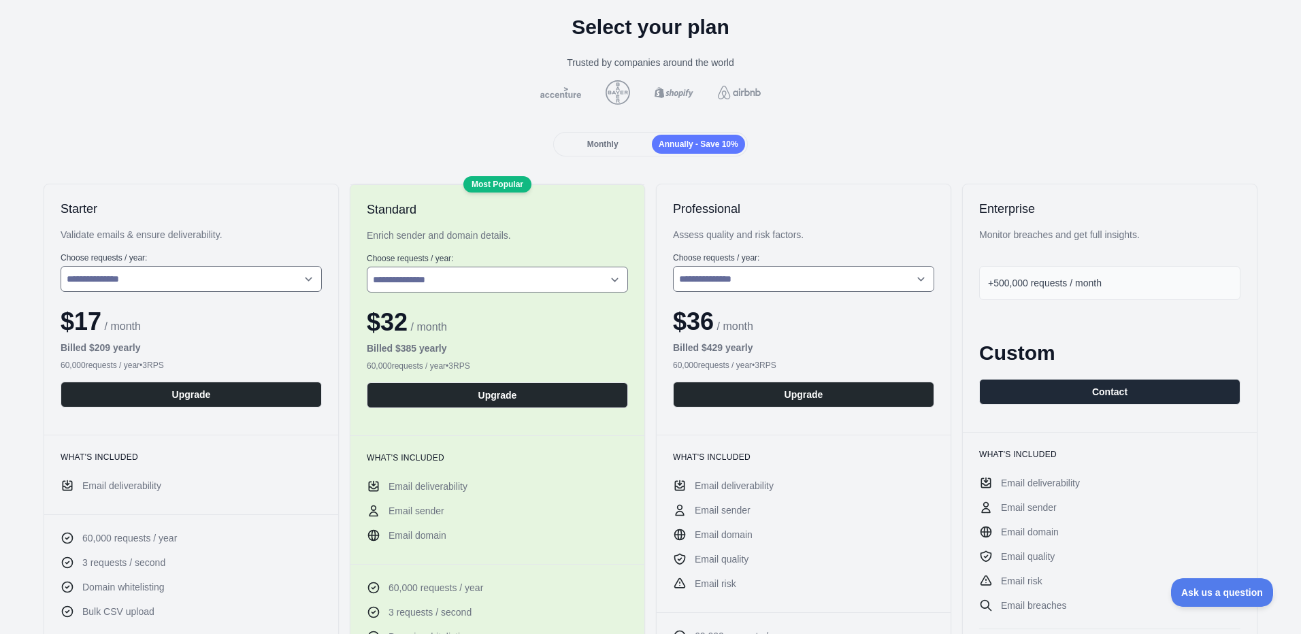
click at [598, 142] on span "Monthly" at bounding box center [602, 145] width 31 height 10
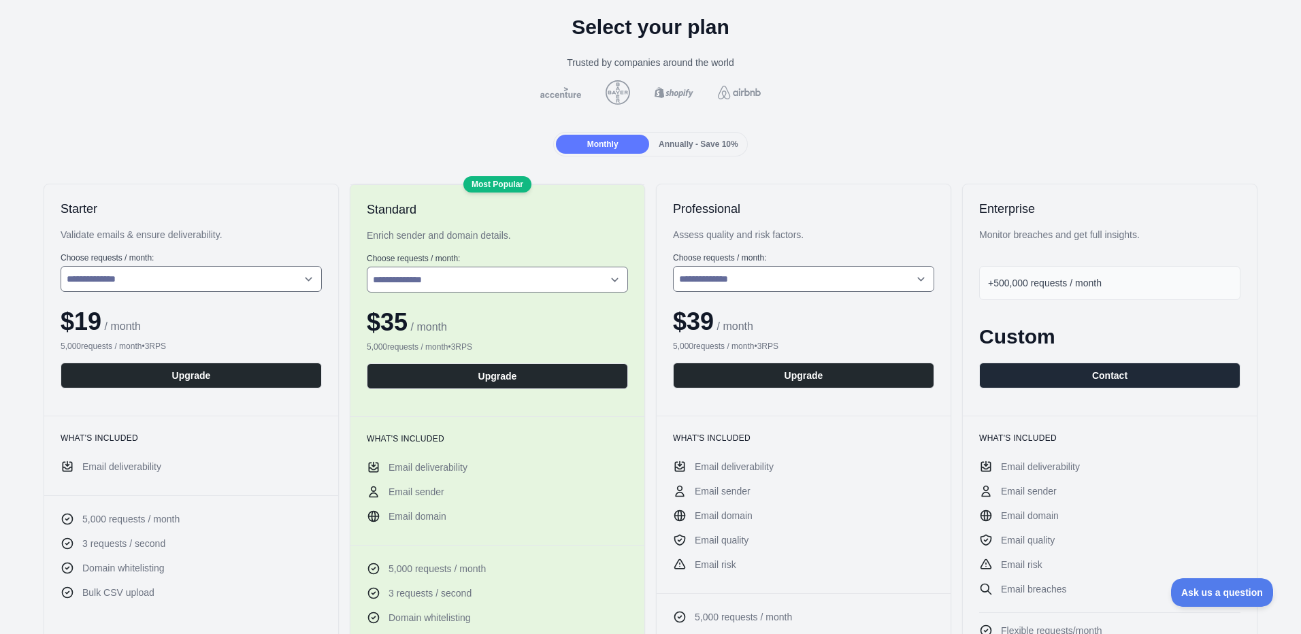
click at [659, 141] on span "Annually - Save 10%" at bounding box center [699, 145] width 80 height 10
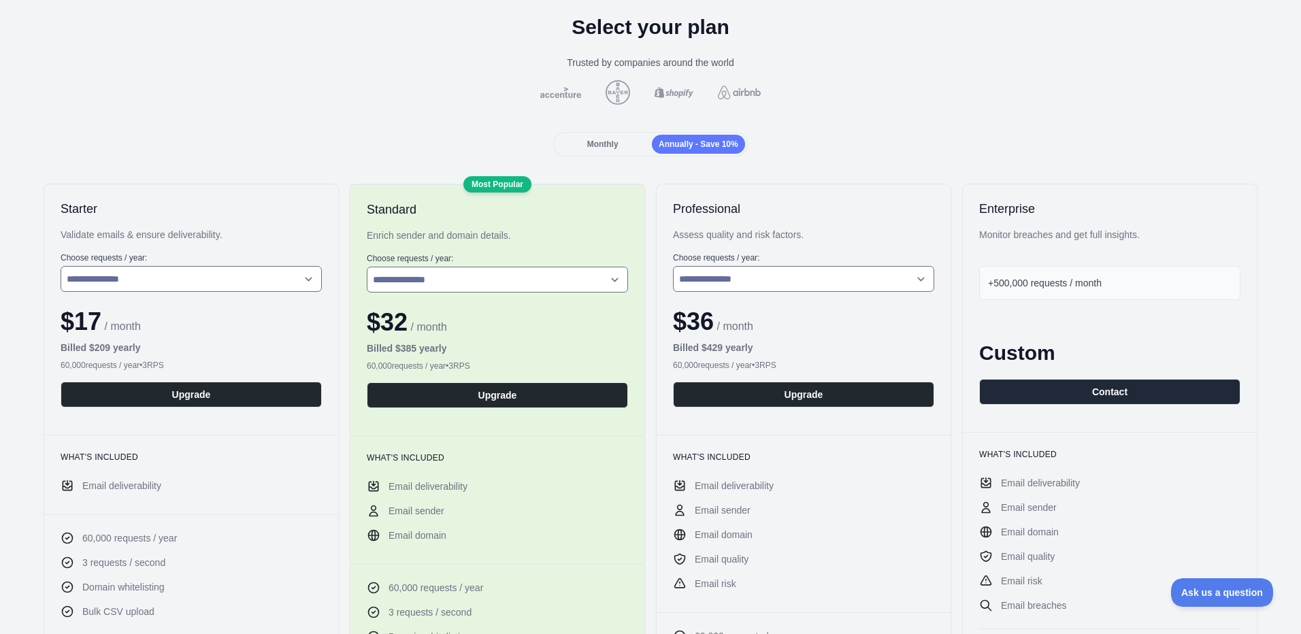
click at [602, 150] on div "Monthly" at bounding box center [602, 144] width 93 height 19
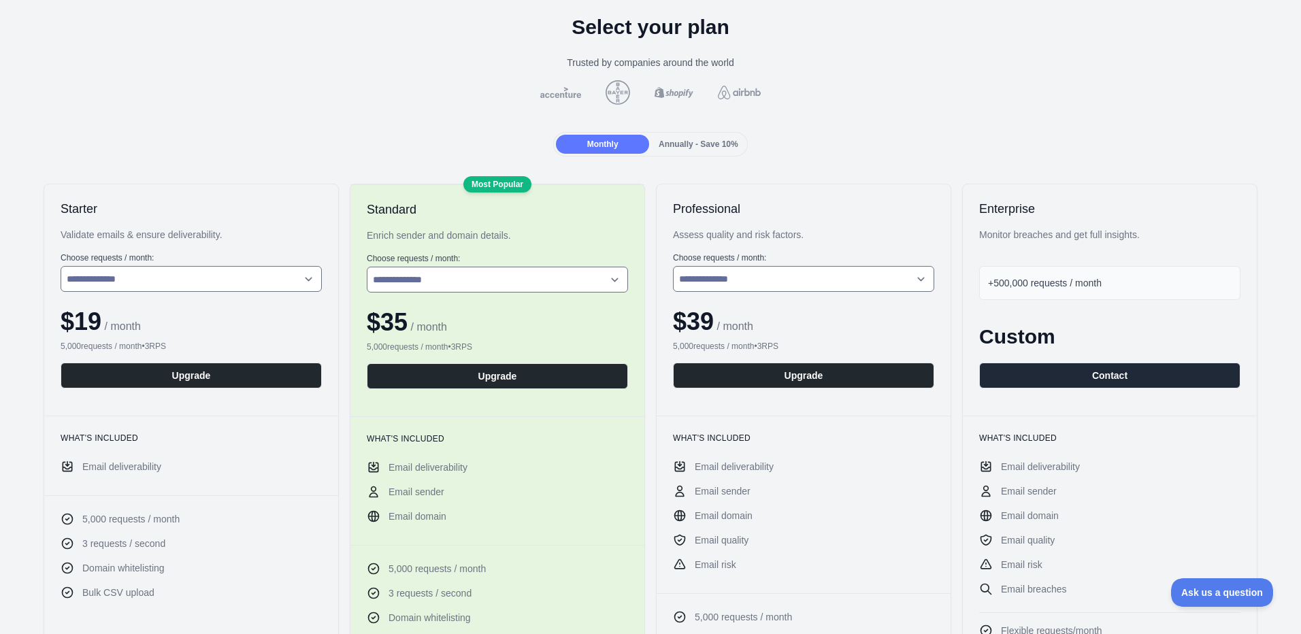
click at [698, 135] on div "Annually - Save 10%" at bounding box center [698, 144] width 93 height 19
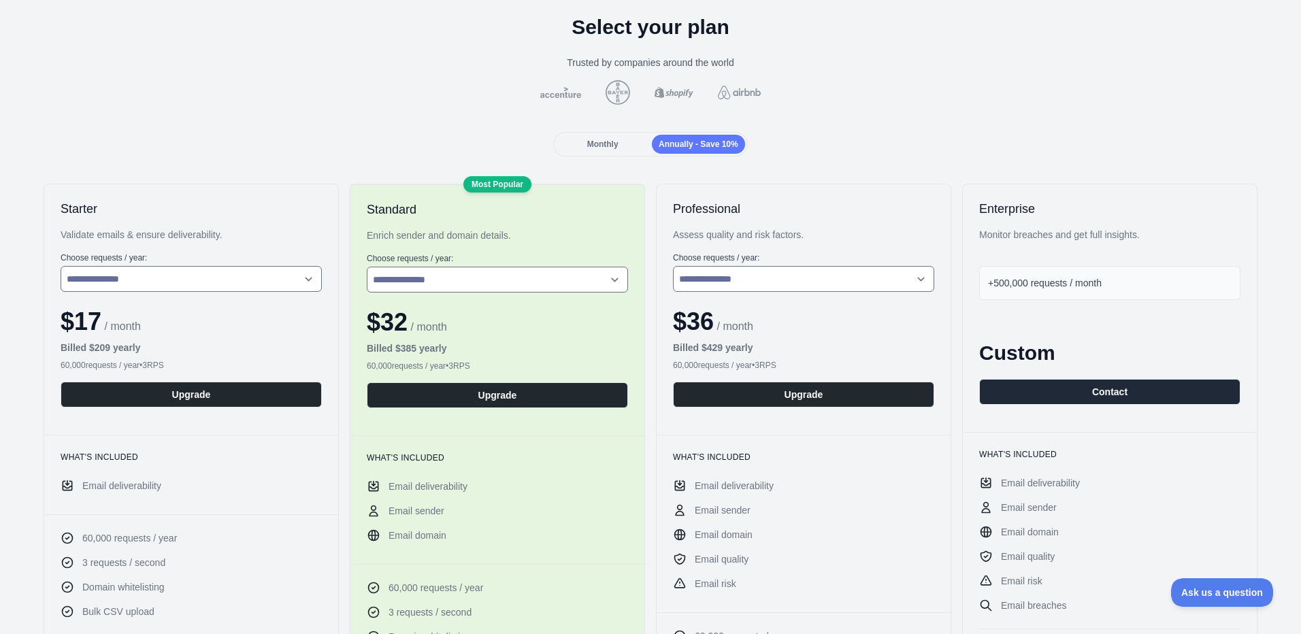
click at [604, 145] on span "Monthly" at bounding box center [602, 145] width 31 height 10
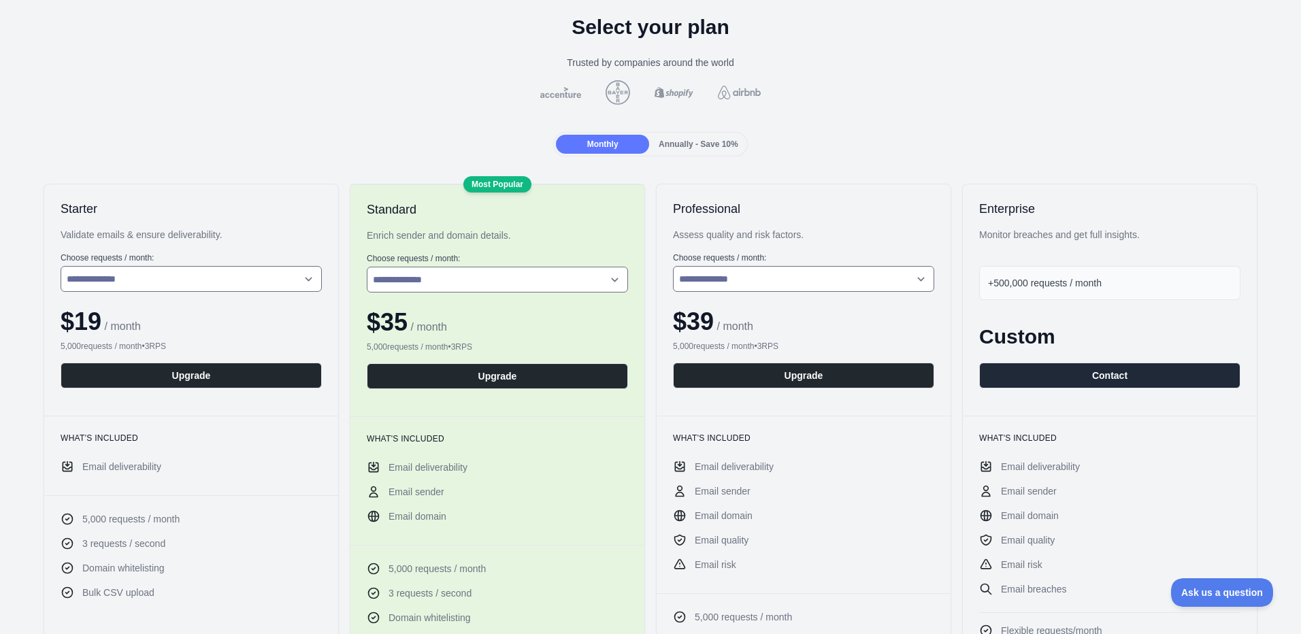
click at [676, 143] on span "Annually - Save 10%" at bounding box center [699, 145] width 80 height 10
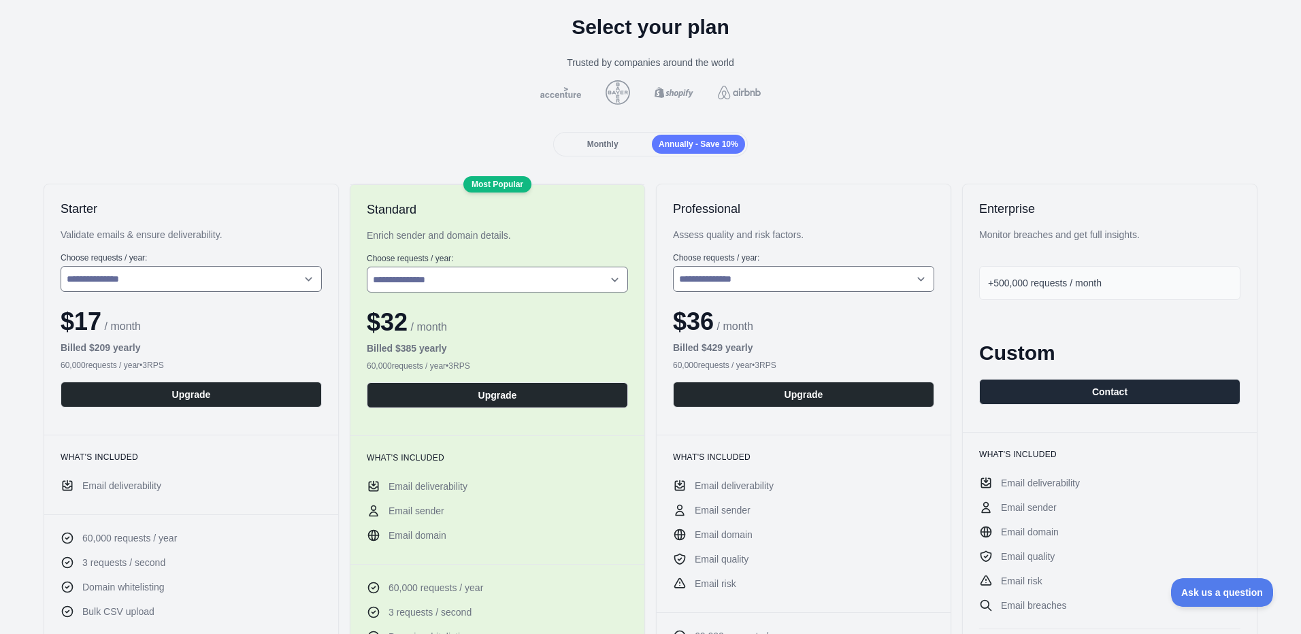
click at [614, 146] on span "Monthly" at bounding box center [602, 145] width 31 height 10
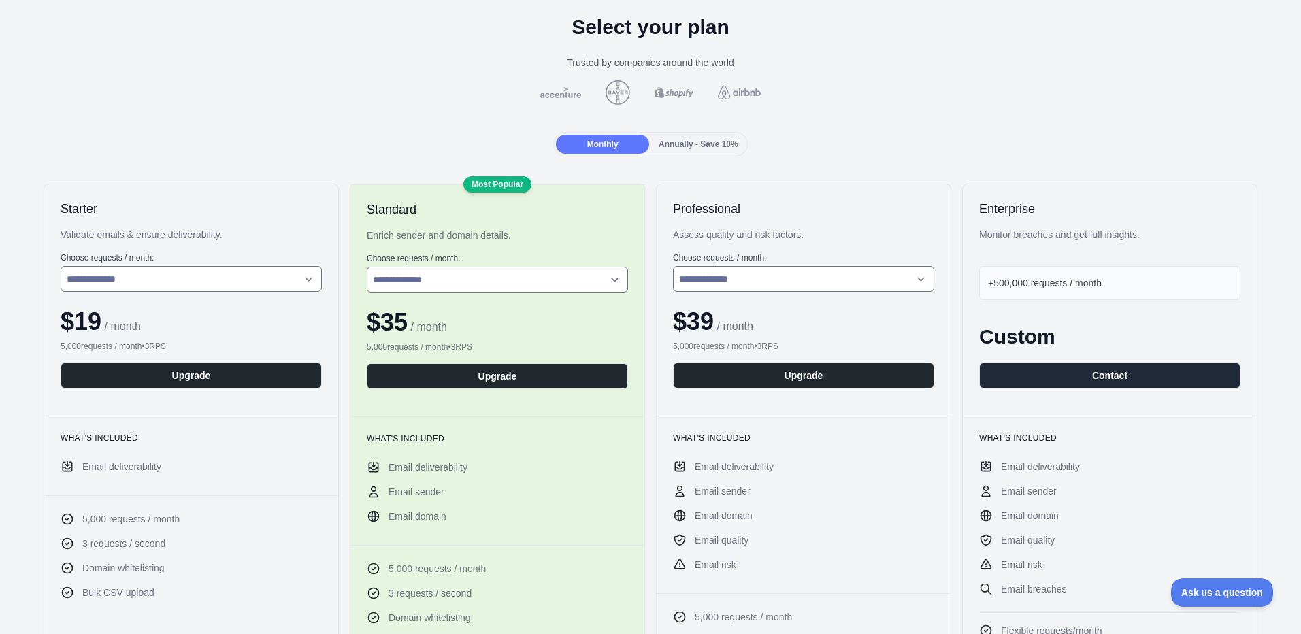
click at [687, 146] on span "Annually - Save 10%" at bounding box center [699, 145] width 80 height 10
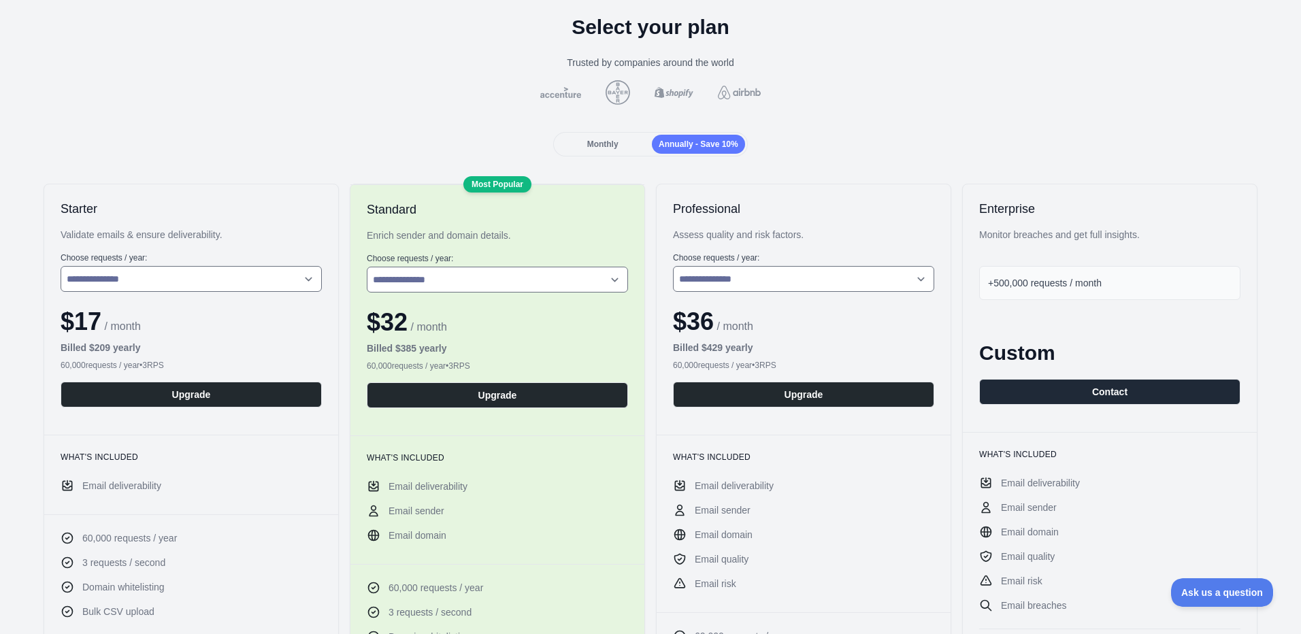
click at [609, 142] on span "Monthly" at bounding box center [602, 145] width 31 height 10
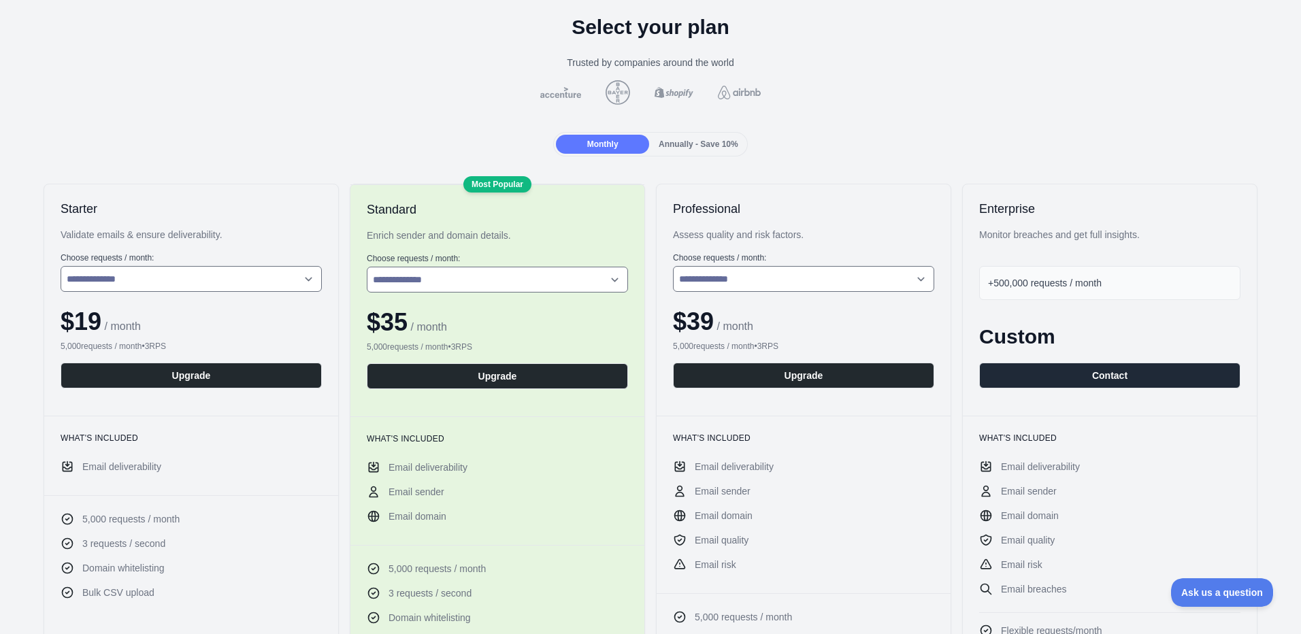
click at [83, 325] on span "$ 19" at bounding box center [81, 322] width 41 height 28
click at [188, 374] on button "Upgrade" at bounding box center [191, 376] width 261 height 26
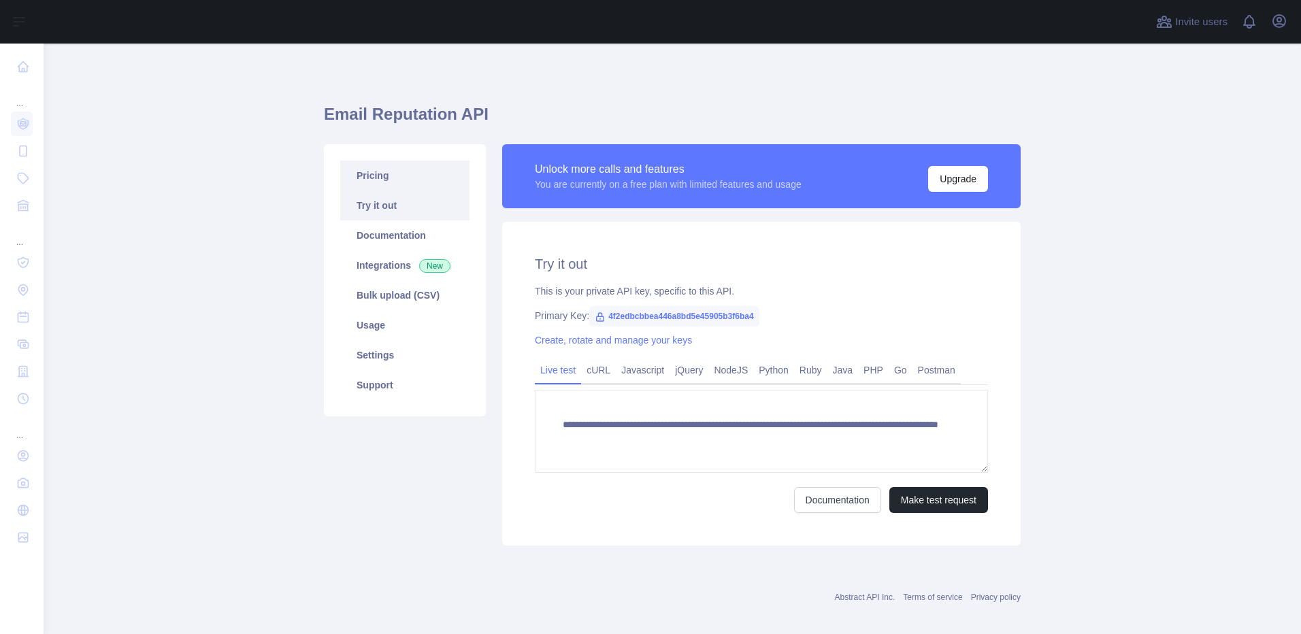
click at [402, 181] on link "Pricing" at bounding box center [404, 176] width 129 height 30
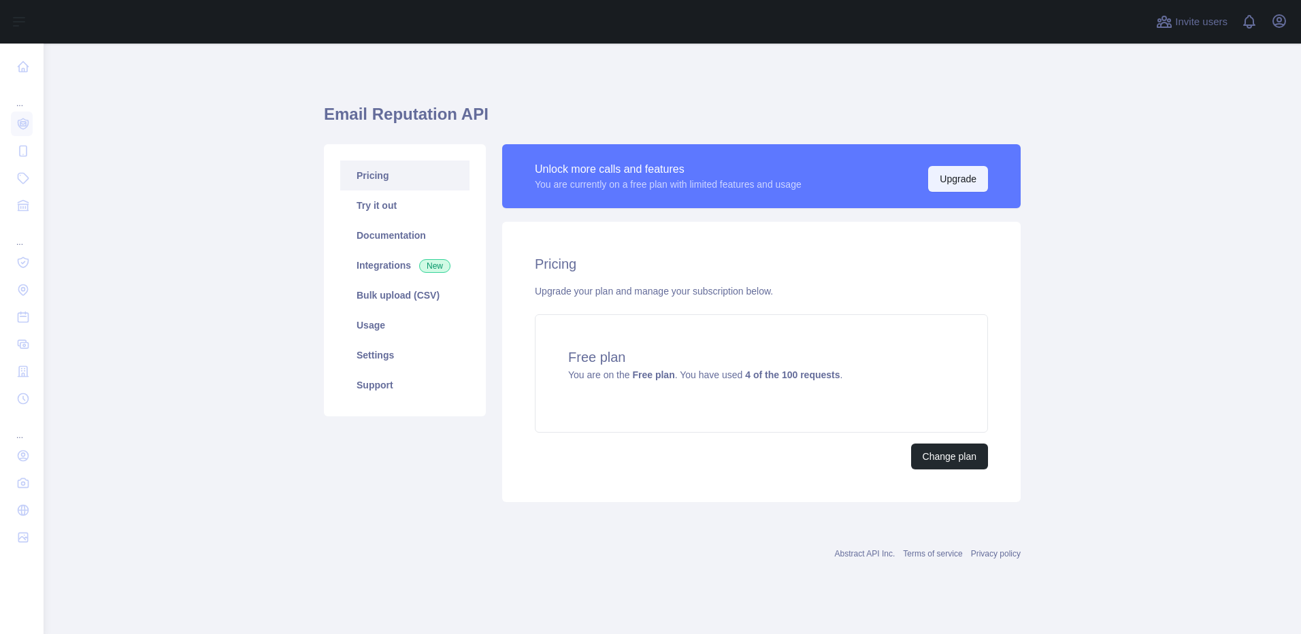
click at [971, 182] on button "Upgrade" at bounding box center [958, 179] width 60 height 26
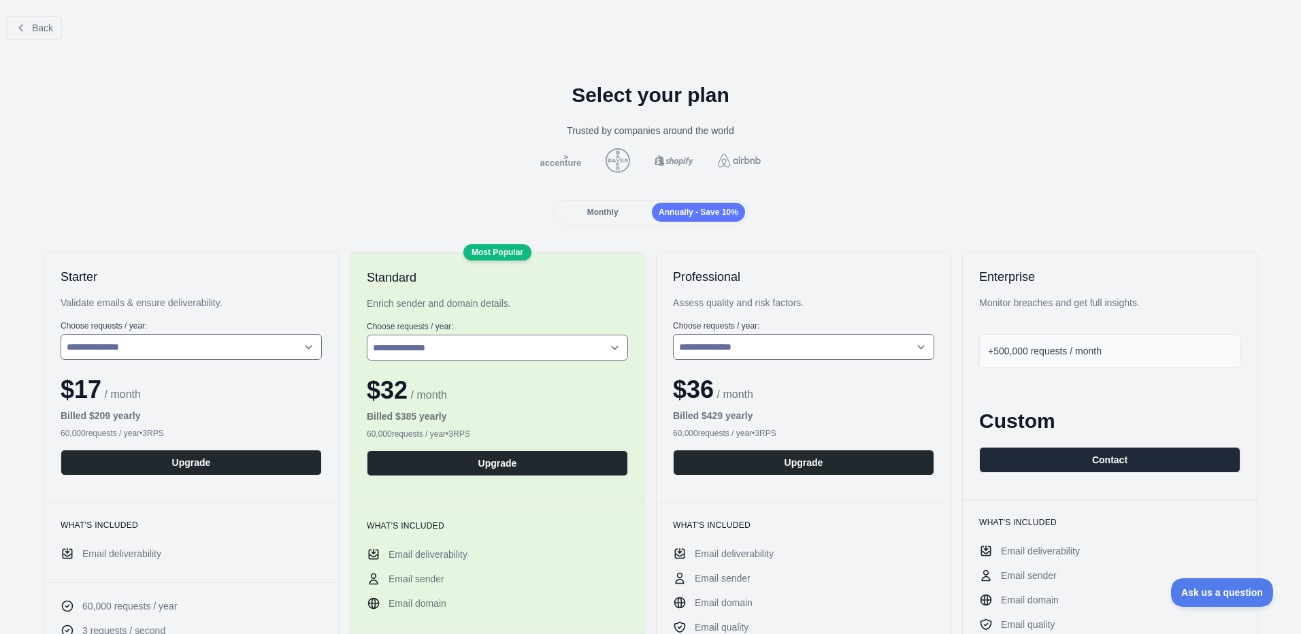
scroll to position [68, 0]
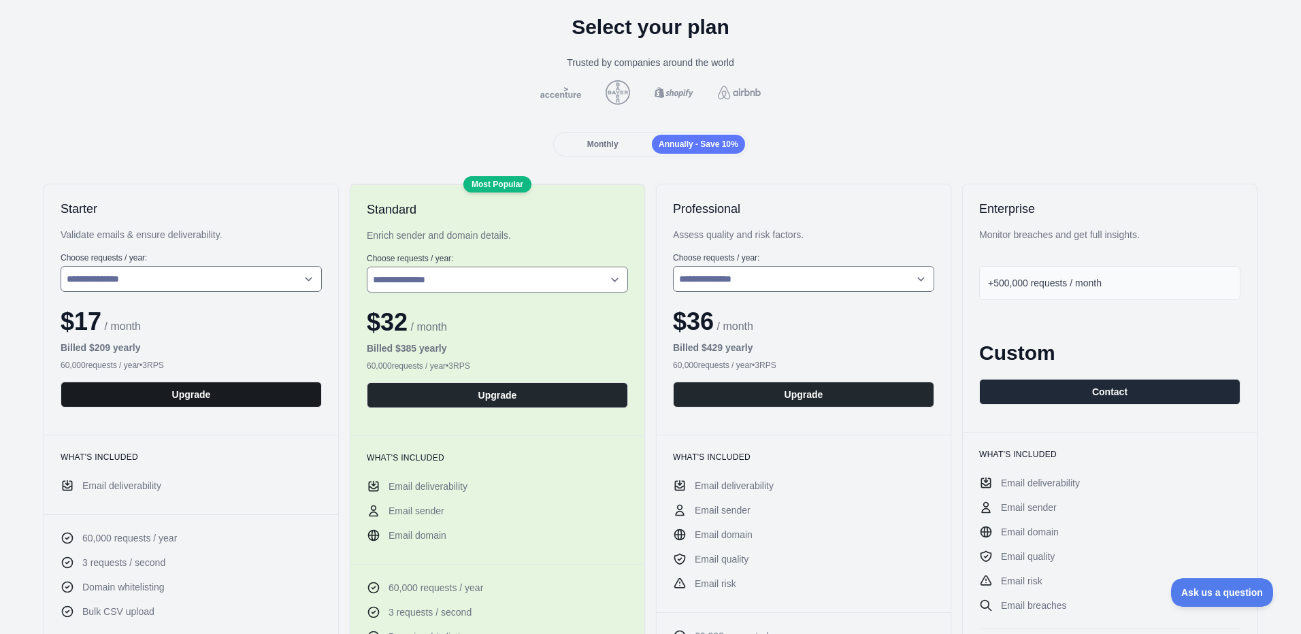
click at [185, 396] on button "Upgrade" at bounding box center [191, 395] width 261 height 26
click at [193, 191] on div "**********" at bounding box center [191, 309] width 294 height 250
click at [208, 201] on h2 "Starter" at bounding box center [191, 209] width 261 height 16
click at [259, 218] on div "**********" at bounding box center [191, 309] width 294 height 250
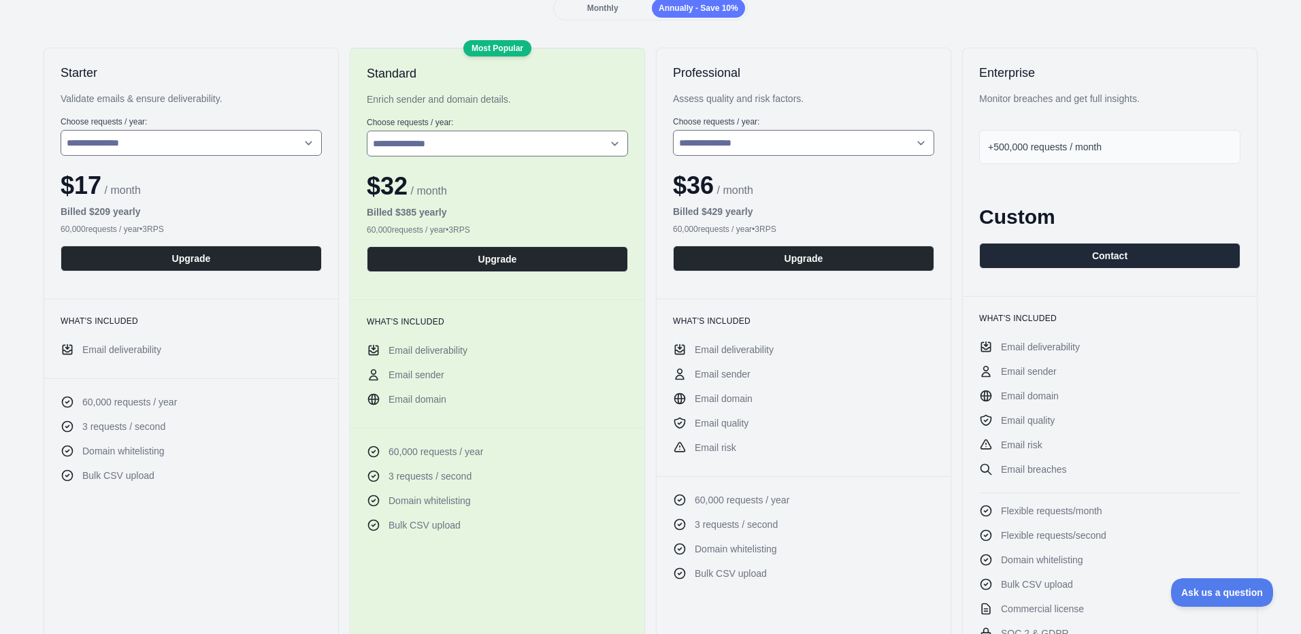
click at [279, 336] on div "What's included Email deliverability" at bounding box center [191, 339] width 294 height 80
click at [105, 400] on span "60,000 requests / year" at bounding box center [129, 402] width 95 height 14
click at [97, 423] on span "3 requests / second" at bounding box center [123, 427] width 83 height 14
click at [99, 451] on span "Domain whitelisting" at bounding box center [123, 451] width 82 height 14
click at [105, 472] on span "Bulk CSV upload" at bounding box center [118, 476] width 72 height 14
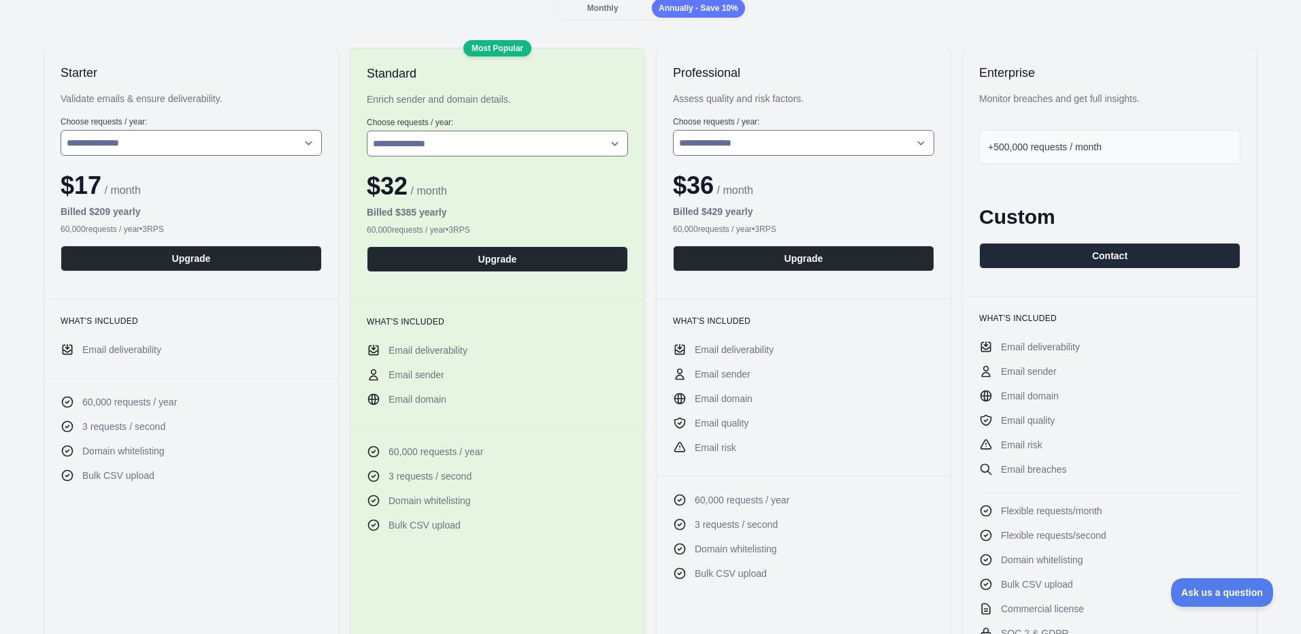
click at [598, 11] on span "Monthly" at bounding box center [602, 8] width 31 height 10
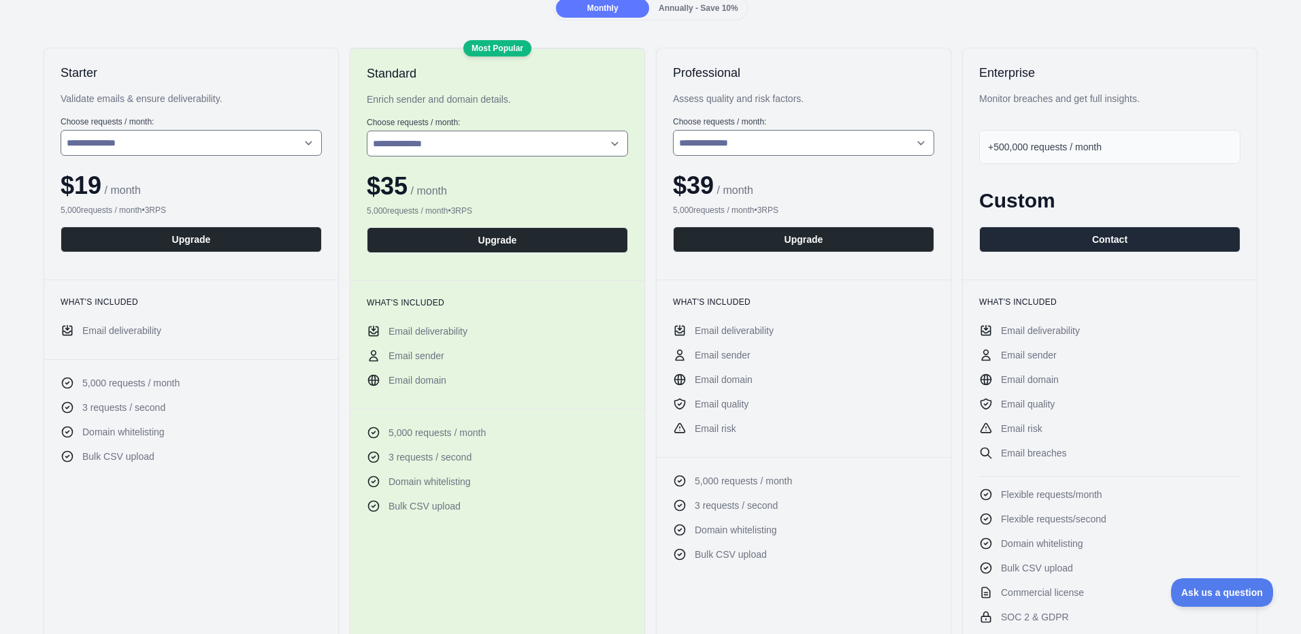
click at [664, 12] on span "Annually - Save 10%" at bounding box center [699, 8] width 80 height 10
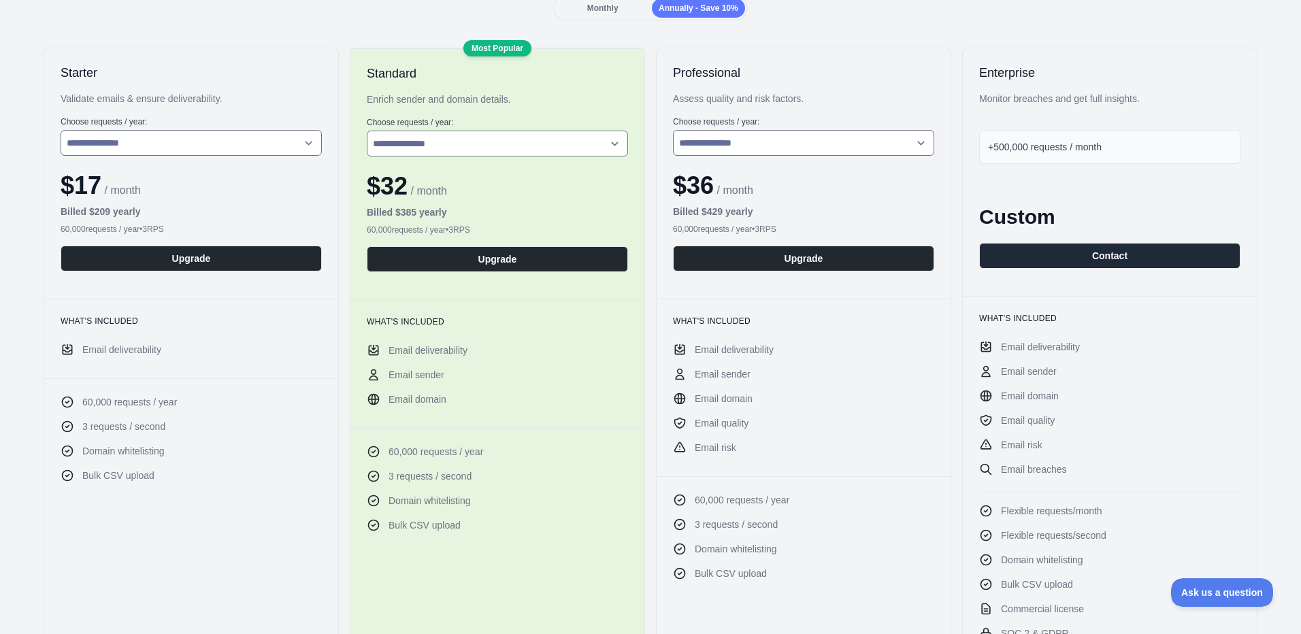
click at [603, 15] on div "Monthly" at bounding box center [602, 8] width 93 height 19
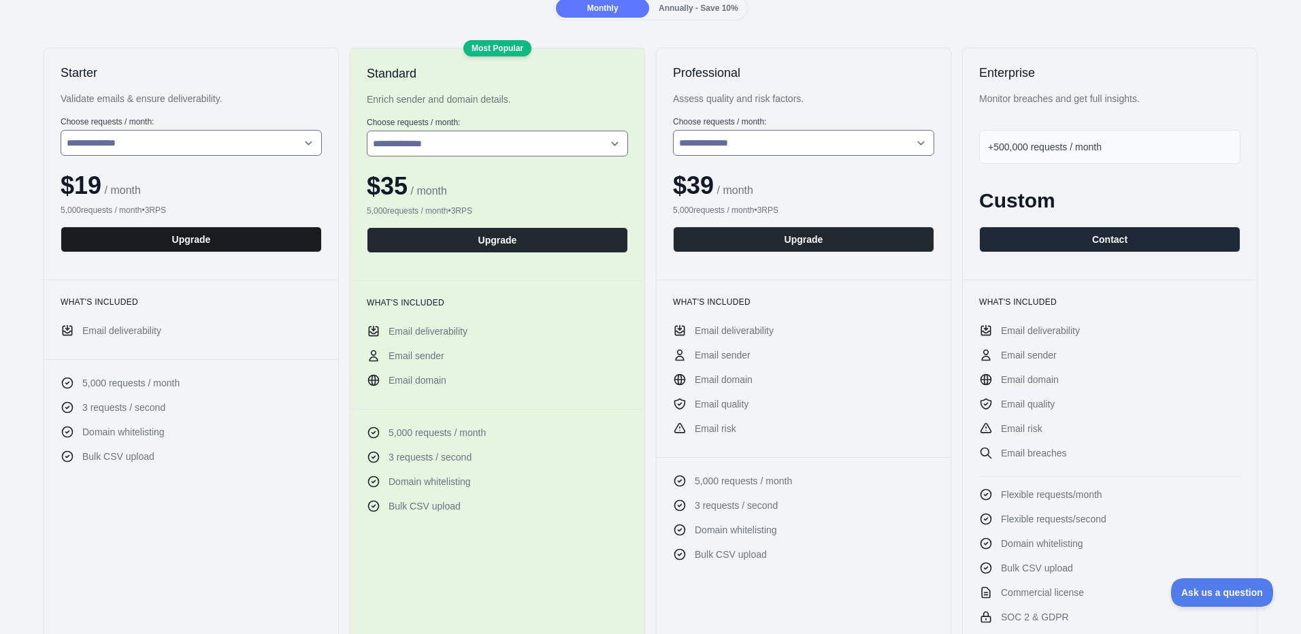
click at [203, 241] on button "Upgrade" at bounding box center [191, 240] width 261 height 26
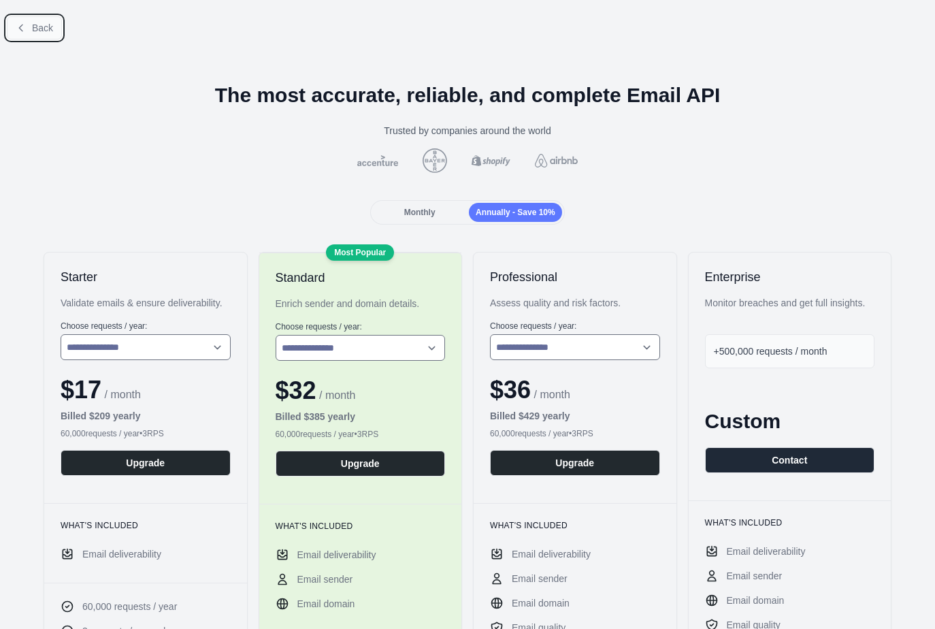
click at [44, 29] on span "Back" at bounding box center [42, 27] width 21 height 11
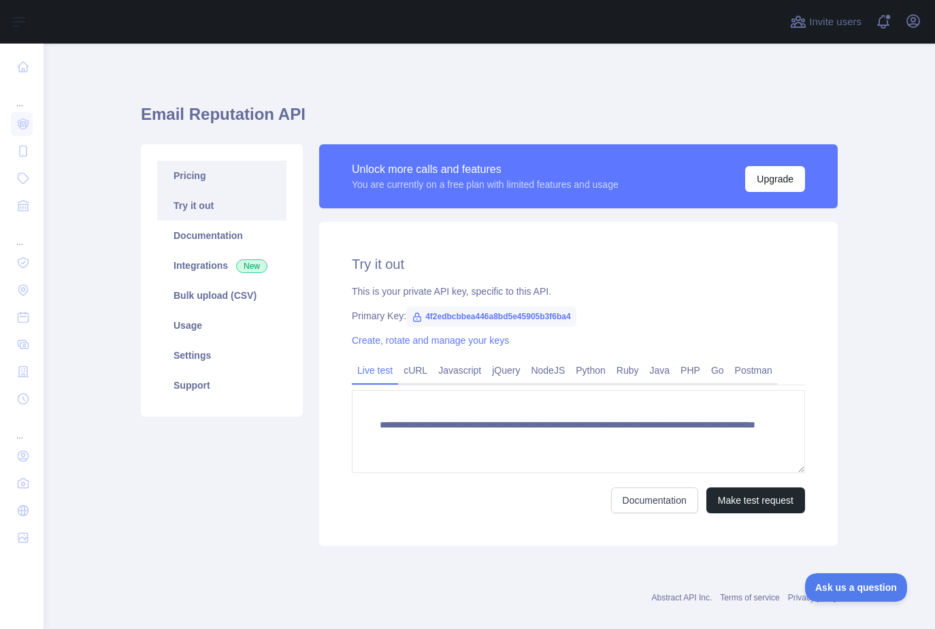
click at [209, 178] on link "Pricing" at bounding box center [221, 176] width 129 height 30
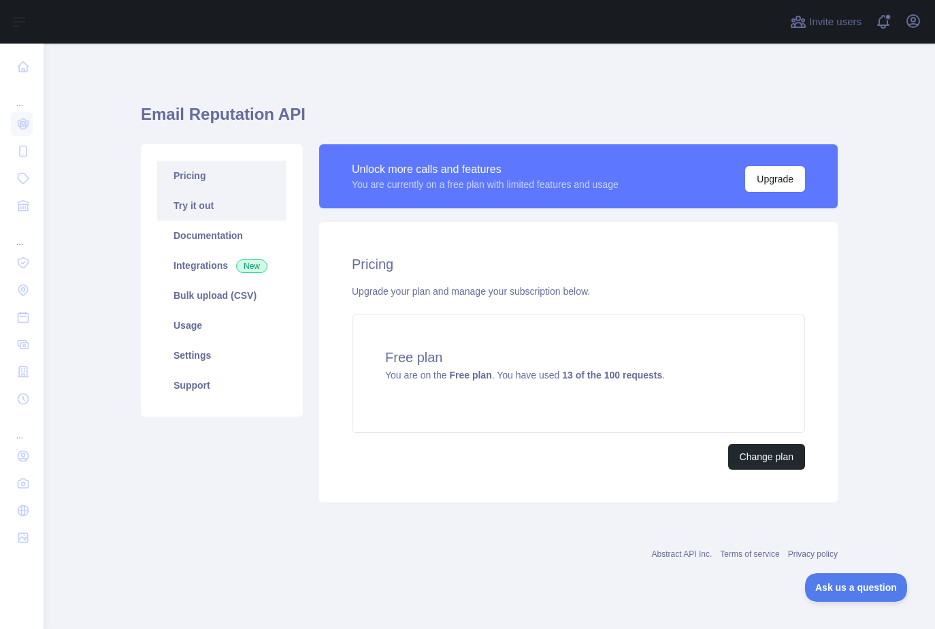
click at [217, 215] on link "Try it out" at bounding box center [221, 206] width 129 height 30
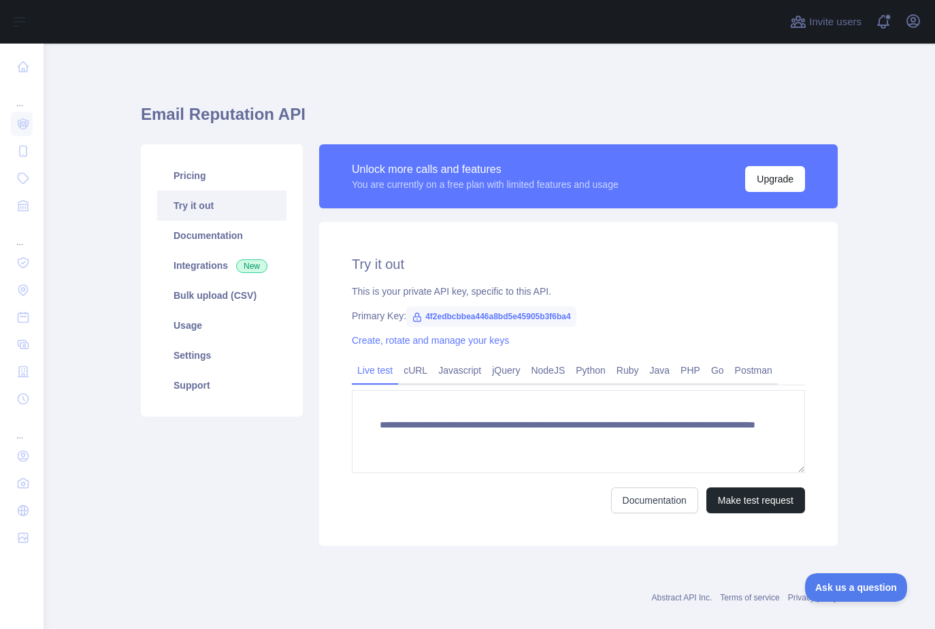
click at [663, 214] on div "Unlock more calls and features You are currently on a free plan with limited fe…" at bounding box center [578, 183] width 519 height 78
click at [410, 367] on link "cURL" at bounding box center [415, 370] width 35 height 22
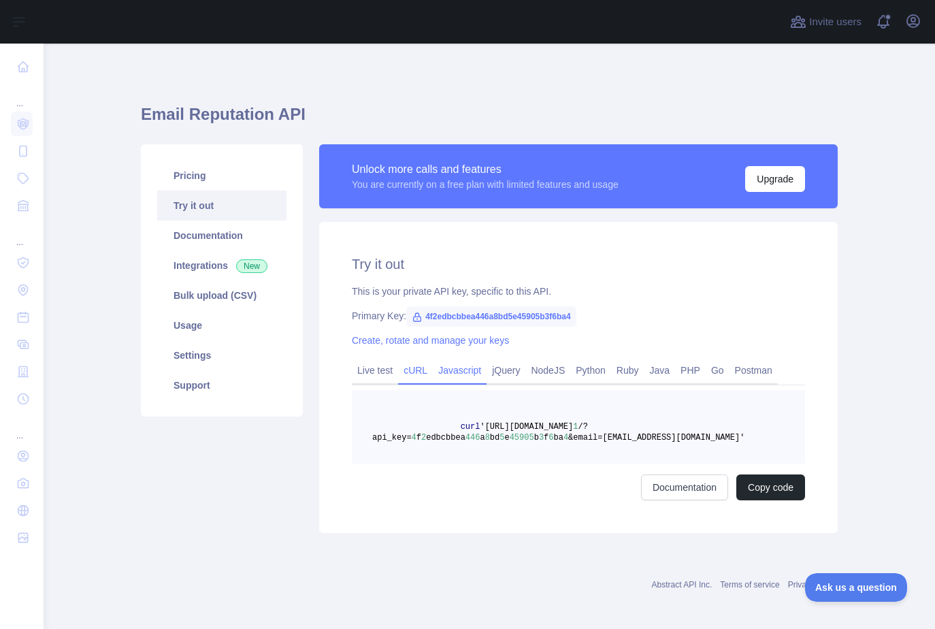
click at [443, 369] on link "Javascript" at bounding box center [460, 370] width 54 height 22
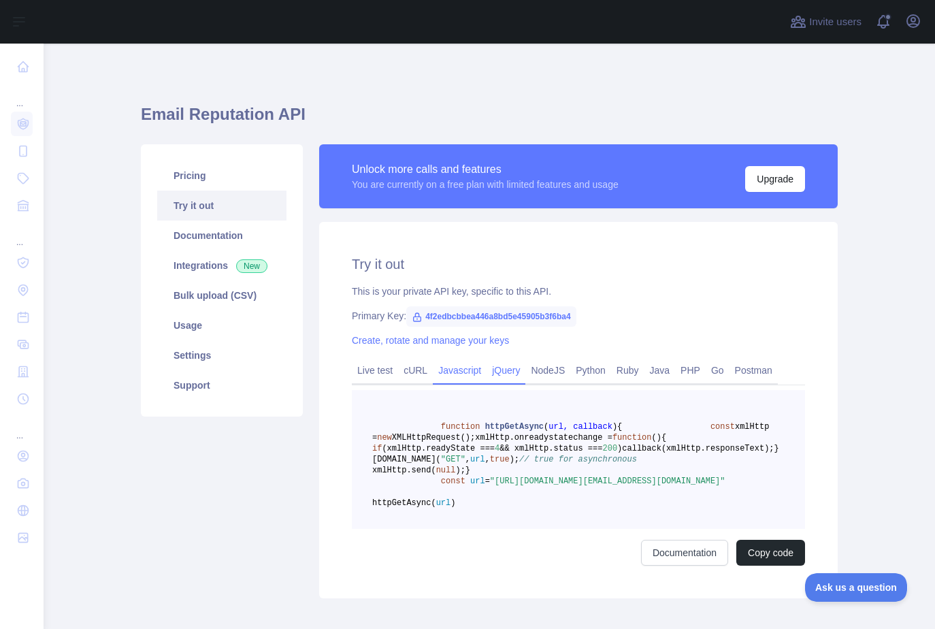
click at [504, 371] on link "jQuery" at bounding box center [506, 370] width 39 height 22
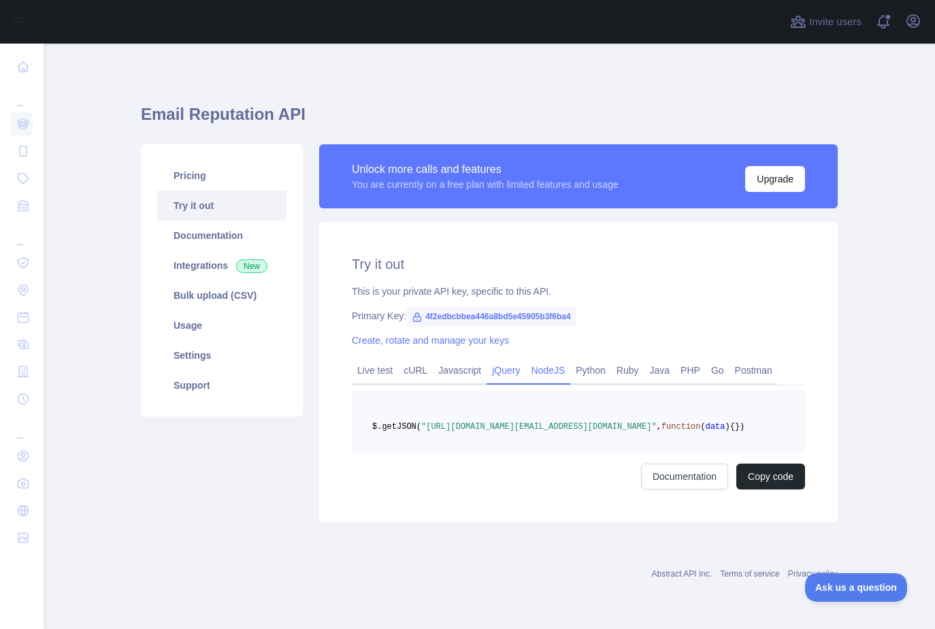
click at [534, 376] on link "NodeJS" at bounding box center [547, 370] width 45 height 22
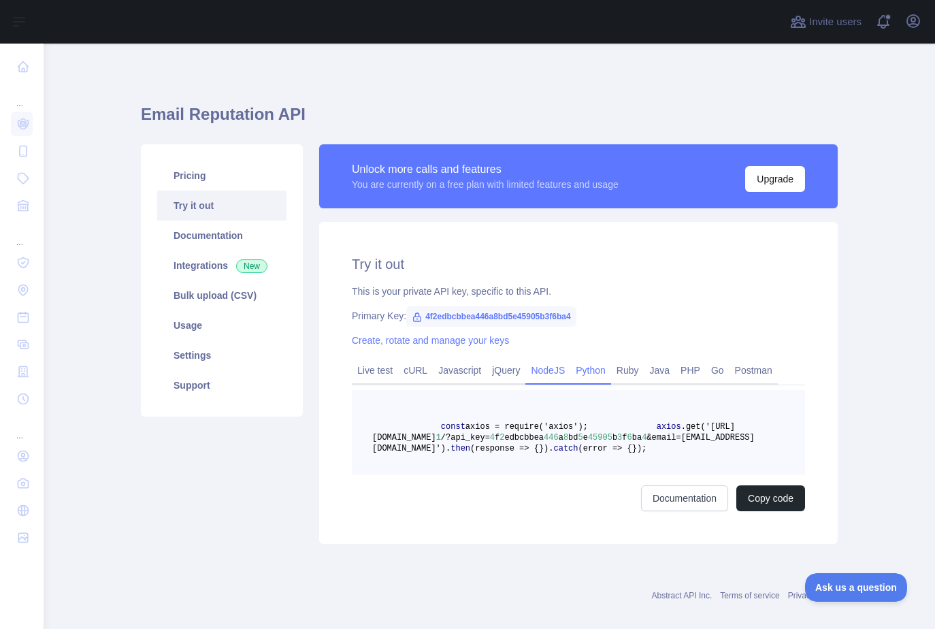
click at [574, 377] on link "Python" at bounding box center [590, 370] width 41 height 22
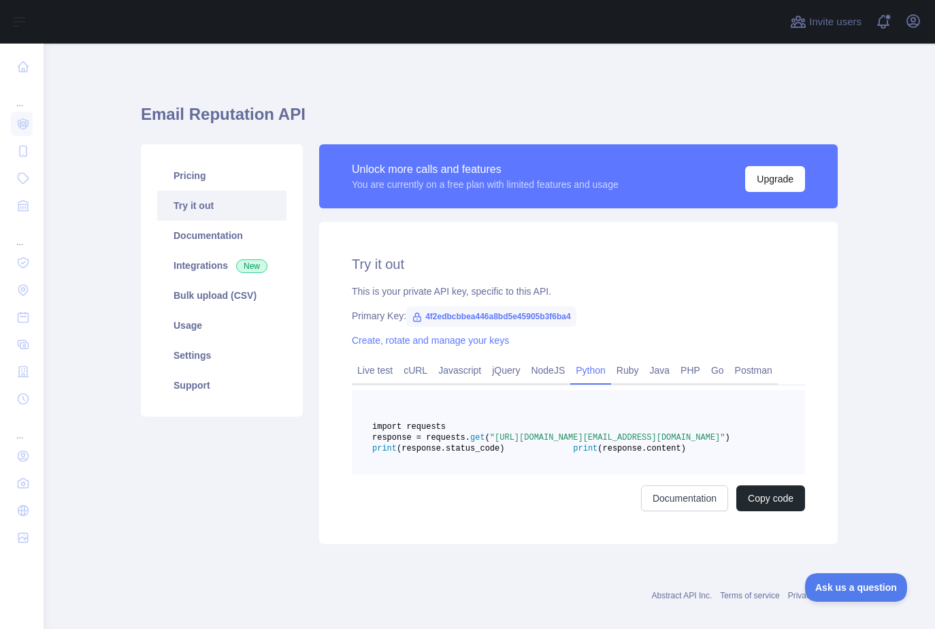
click at [566, 237] on div "Try it out This is your private API key, specific to this API. Primary Key: 4f2…" at bounding box center [578, 383] width 519 height 322
